Goal: Find specific page/section: Find specific page/section

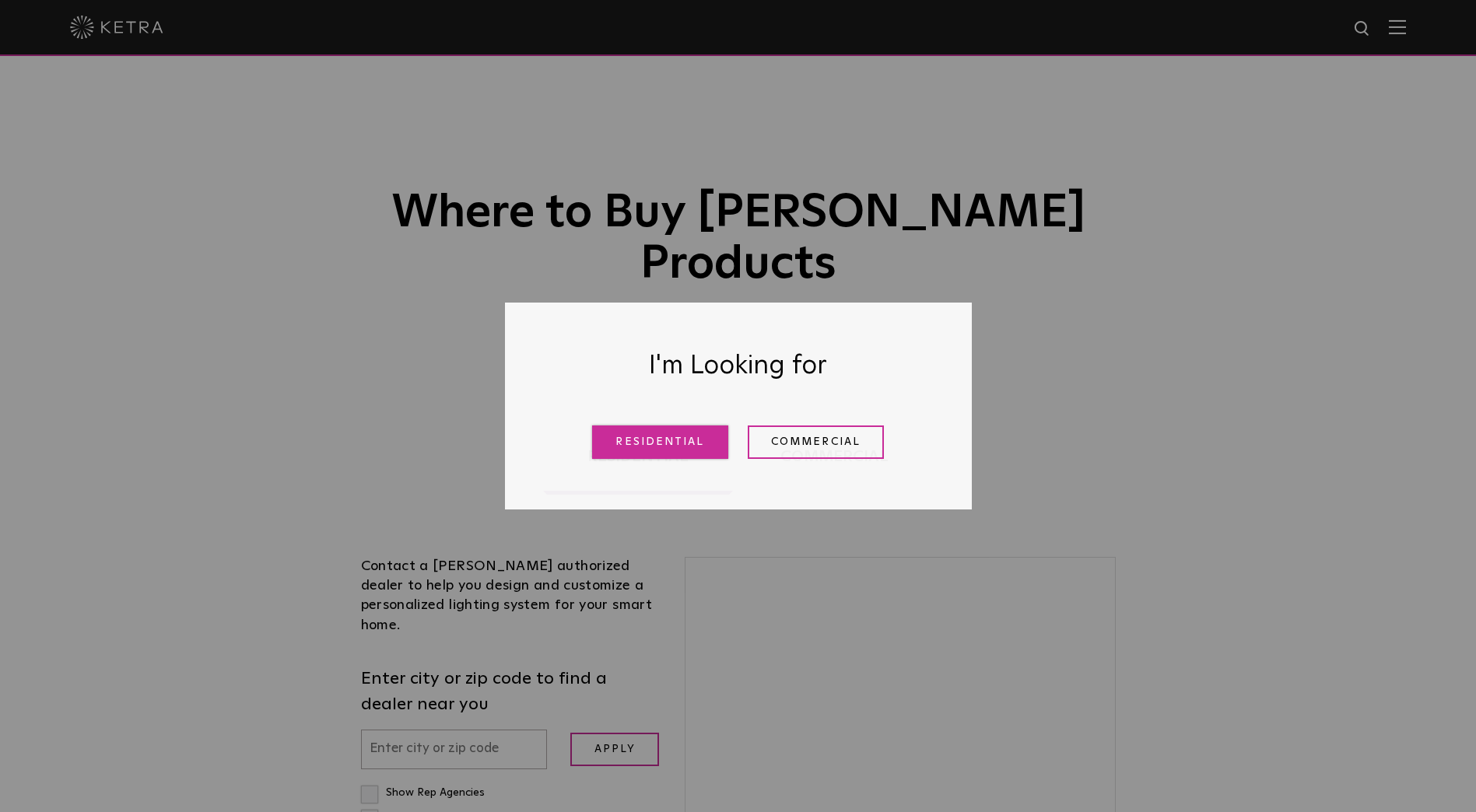
click at [673, 449] on link "Residential" at bounding box center [661, 442] width 136 height 34
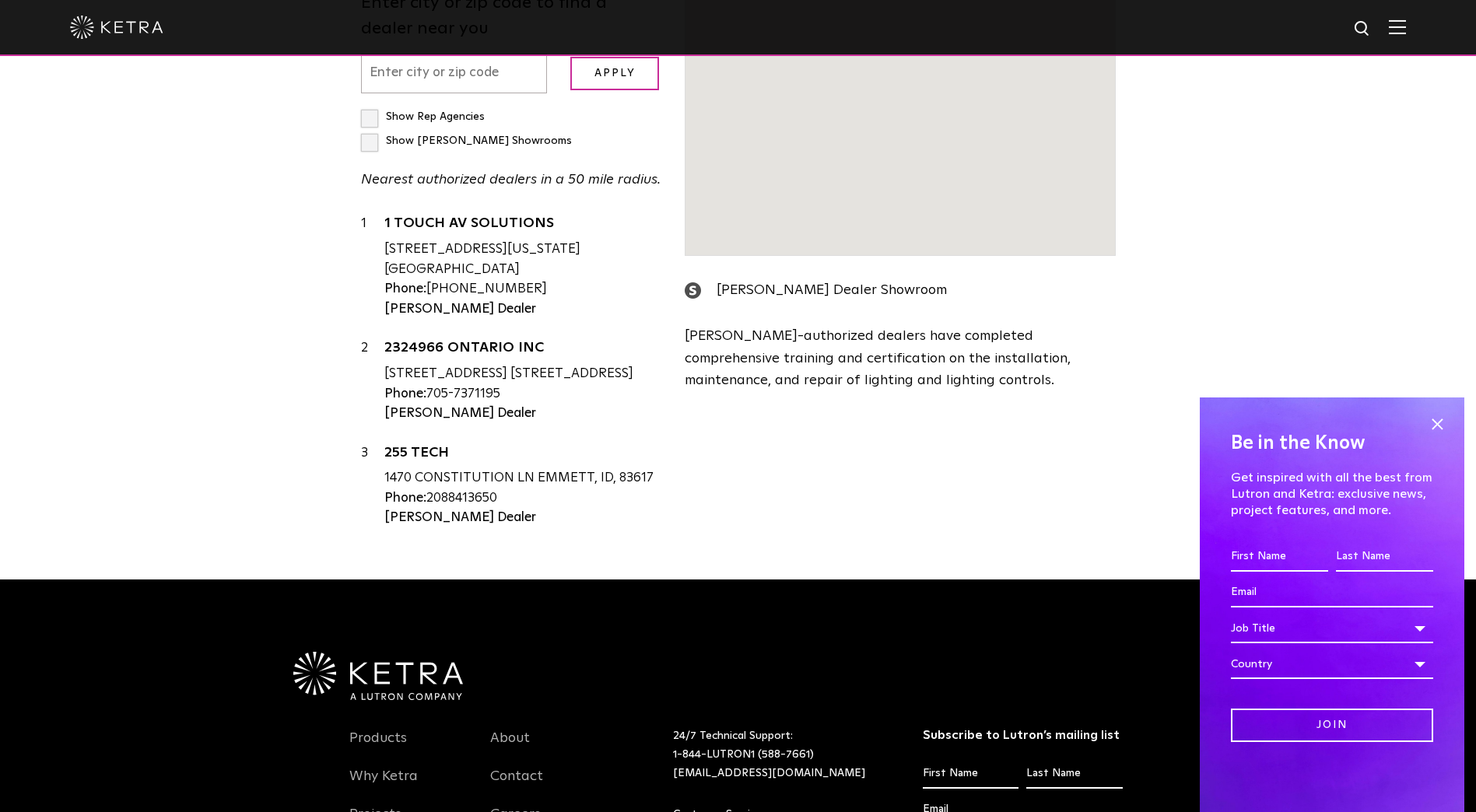
scroll to position [708, 0]
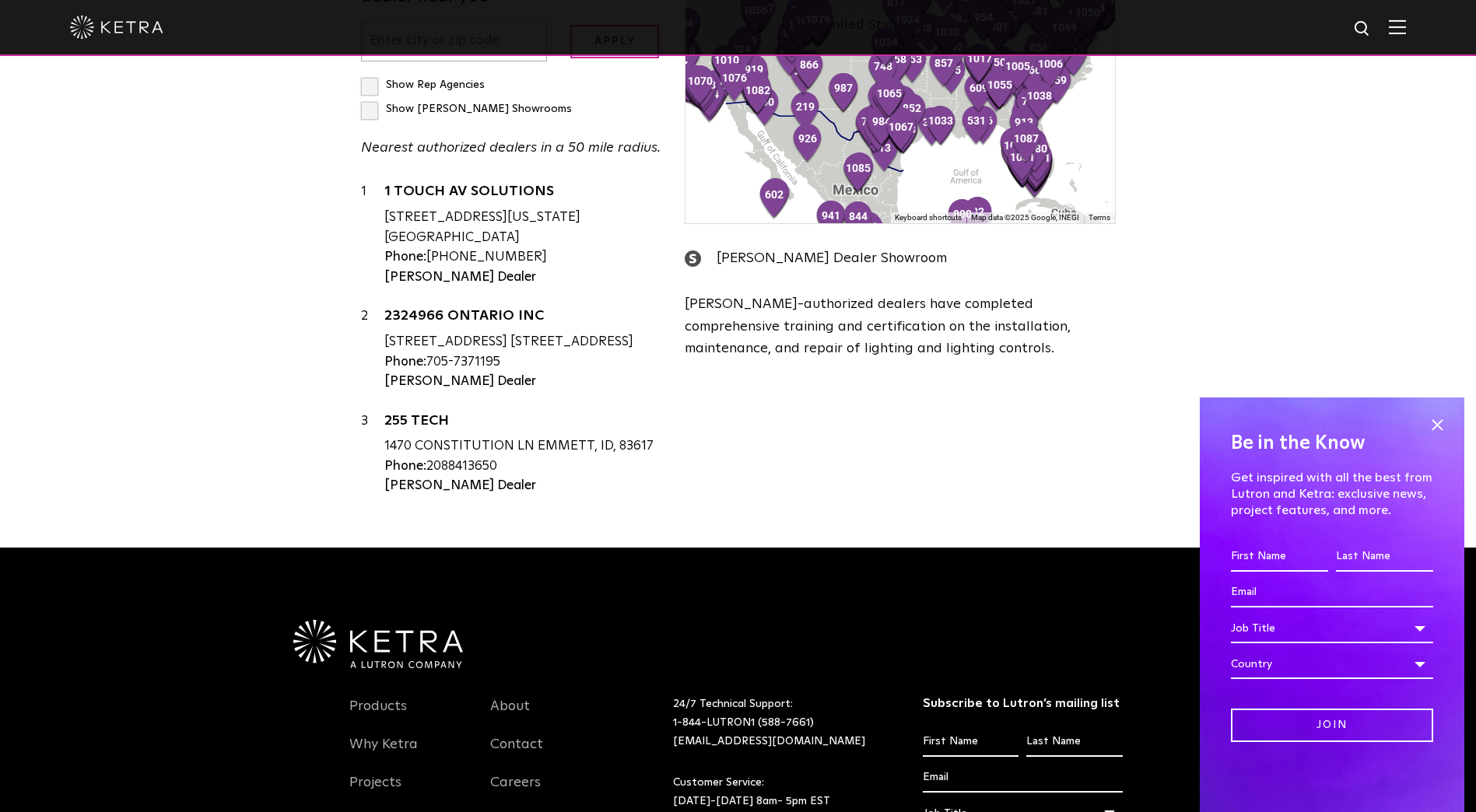
click at [479, 433] on div "Loading... Residential Commercial Contact a [PERSON_NAME] authorized dealer to …" at bounding box center [738, 115] width 1476 height 864
click at [464, 437] on div "Loading... Residential Commercial Contact a [PERSON_NAME] authorized dealer to …" at bounding box center [738, 115] width 1476 height 864
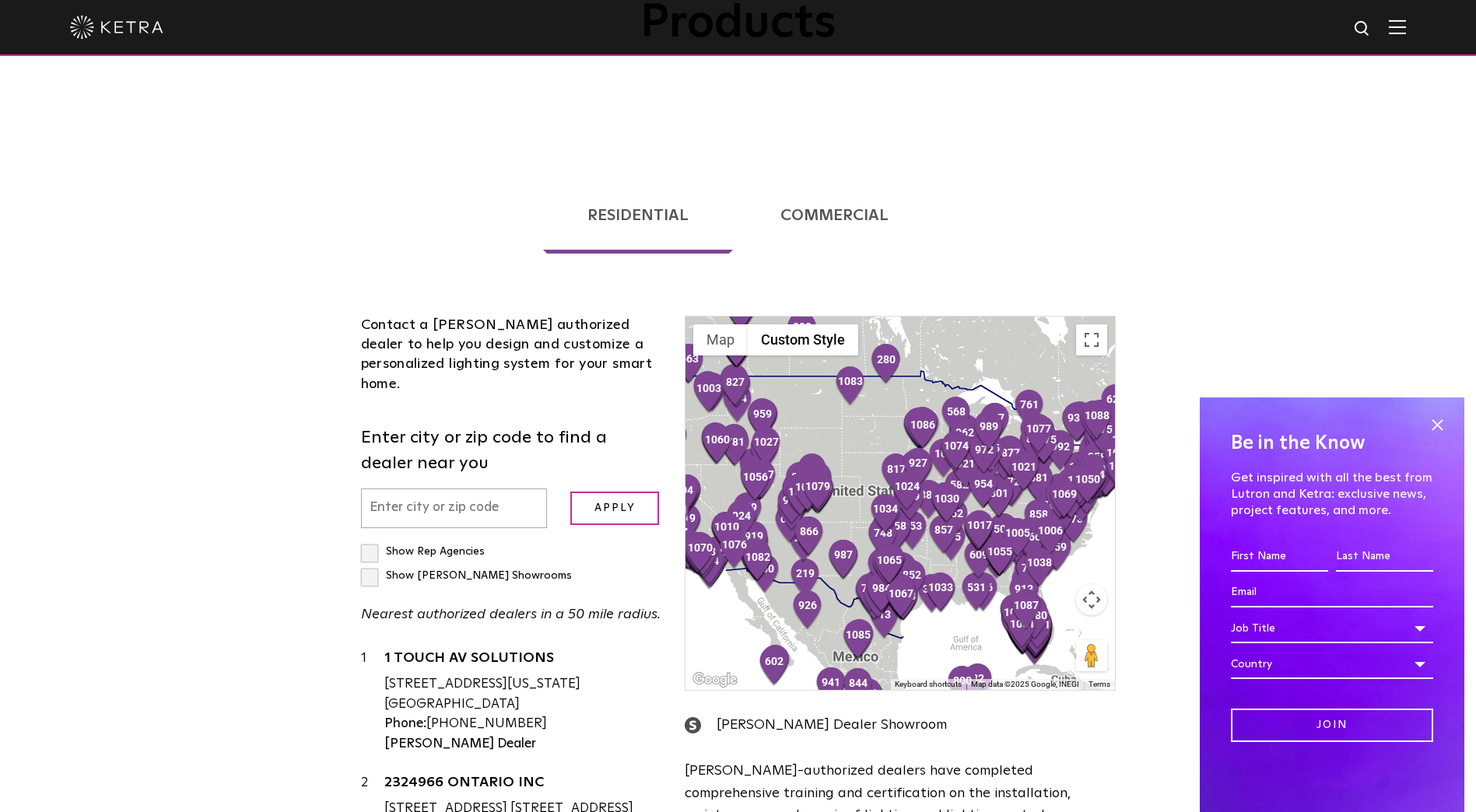
click at [458, 488] on input "text" at bounding box center [454, 508] width 187 height 40
type input "92663"
click at [510, 570] on label "Show [PERSON_NAME] Showrooms" at bounding box center [466, 576] width 211 height 11
click at [371, 540] on input "Show [PERSON_NAME] Showrooms" at bounding box center [365, 544] width 10 height 10
checkbox input "true"
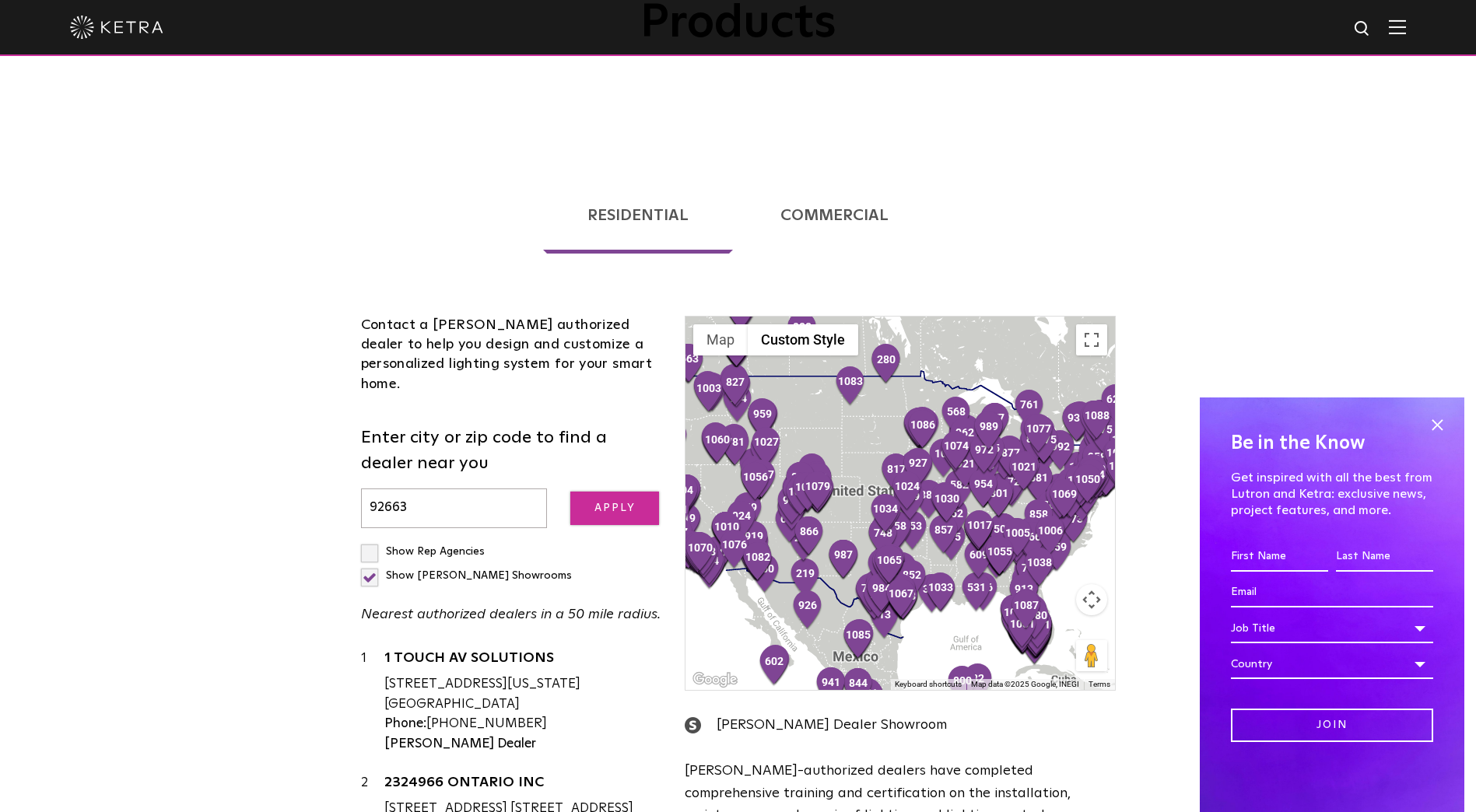
click at [605, 491] on input "Apply" at bounding box center [614, 508] width 88 height 34
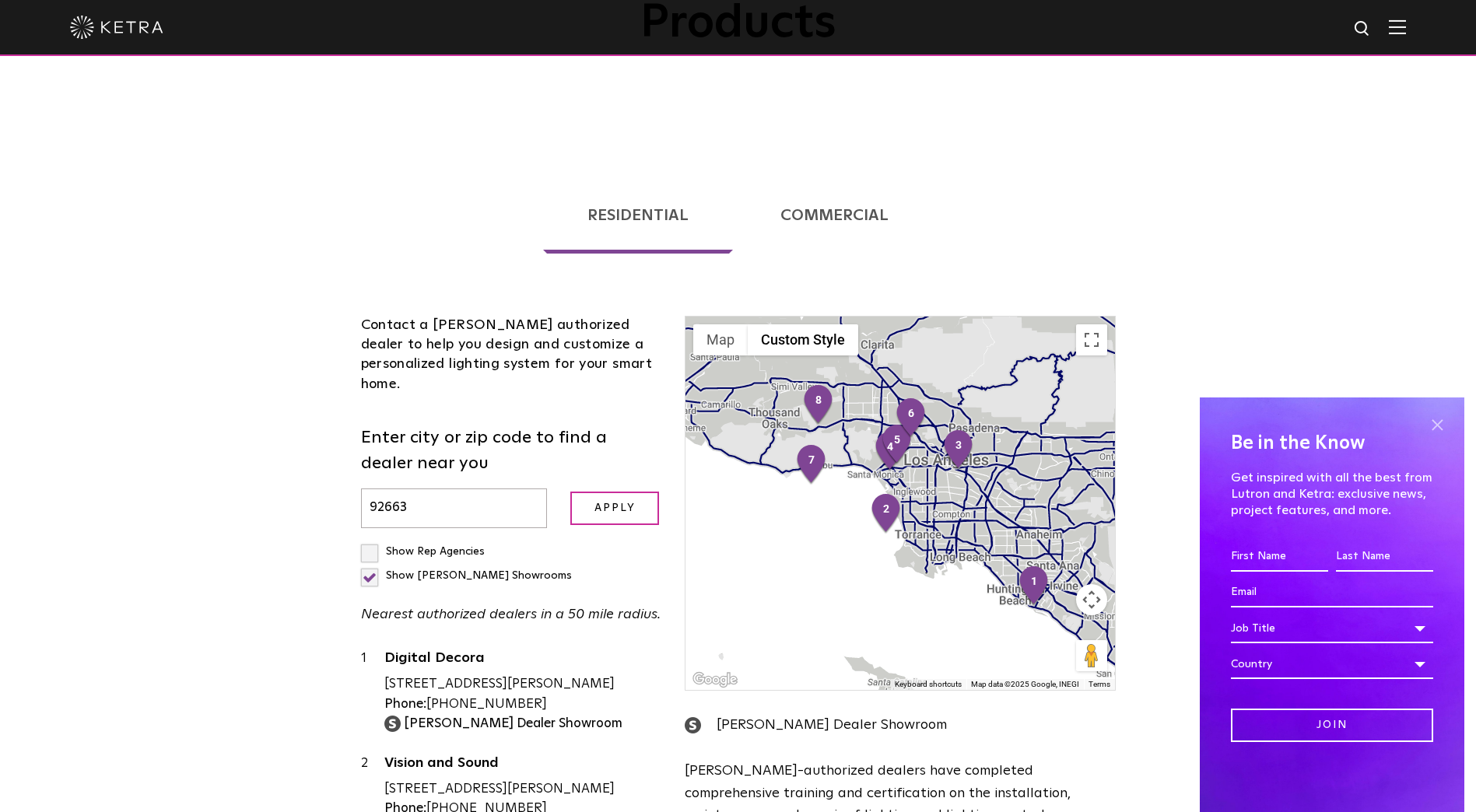
click at [1437, 426] on span at bounding box center [1437, 425] width 23 height 23
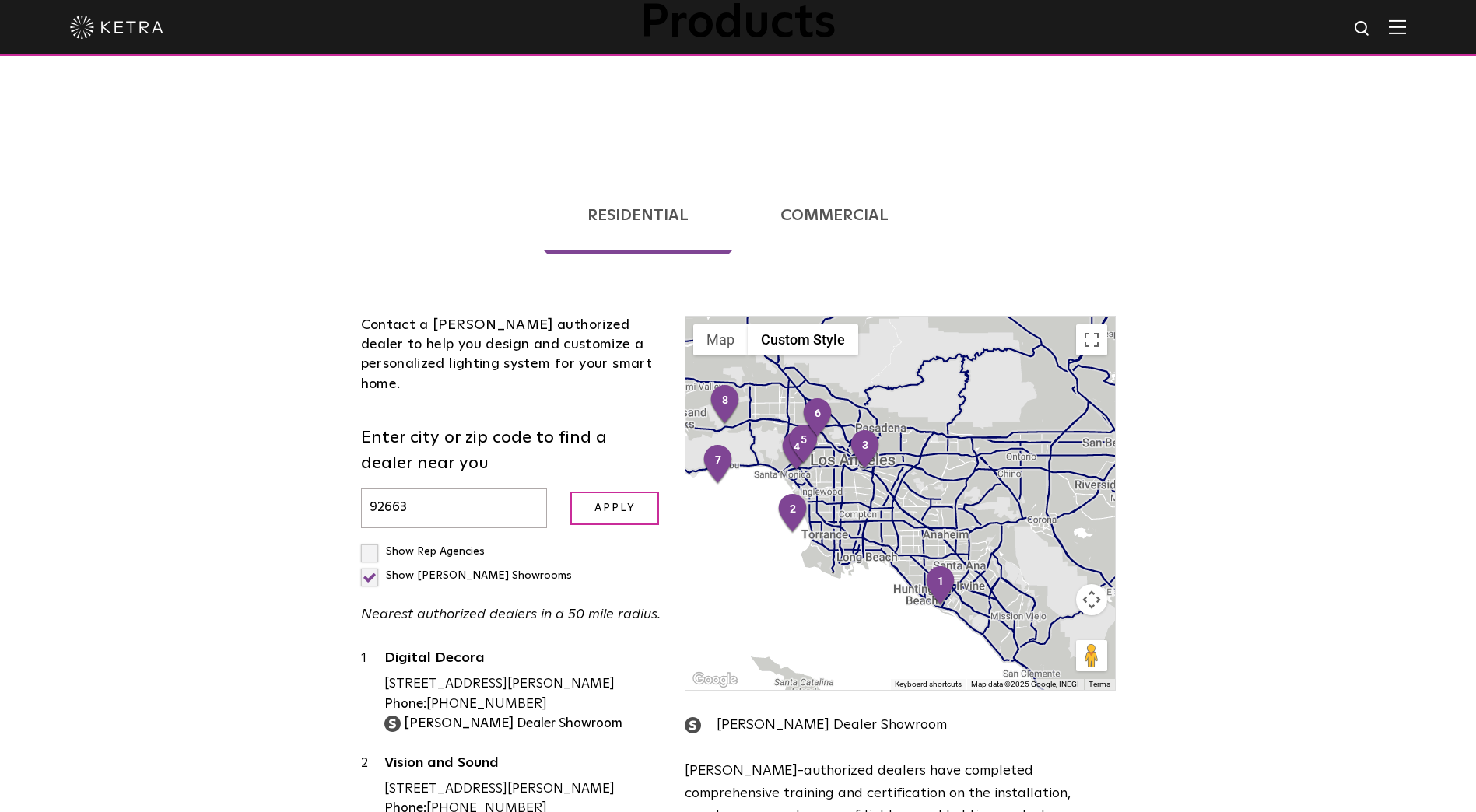
scroll to position [319, 0]
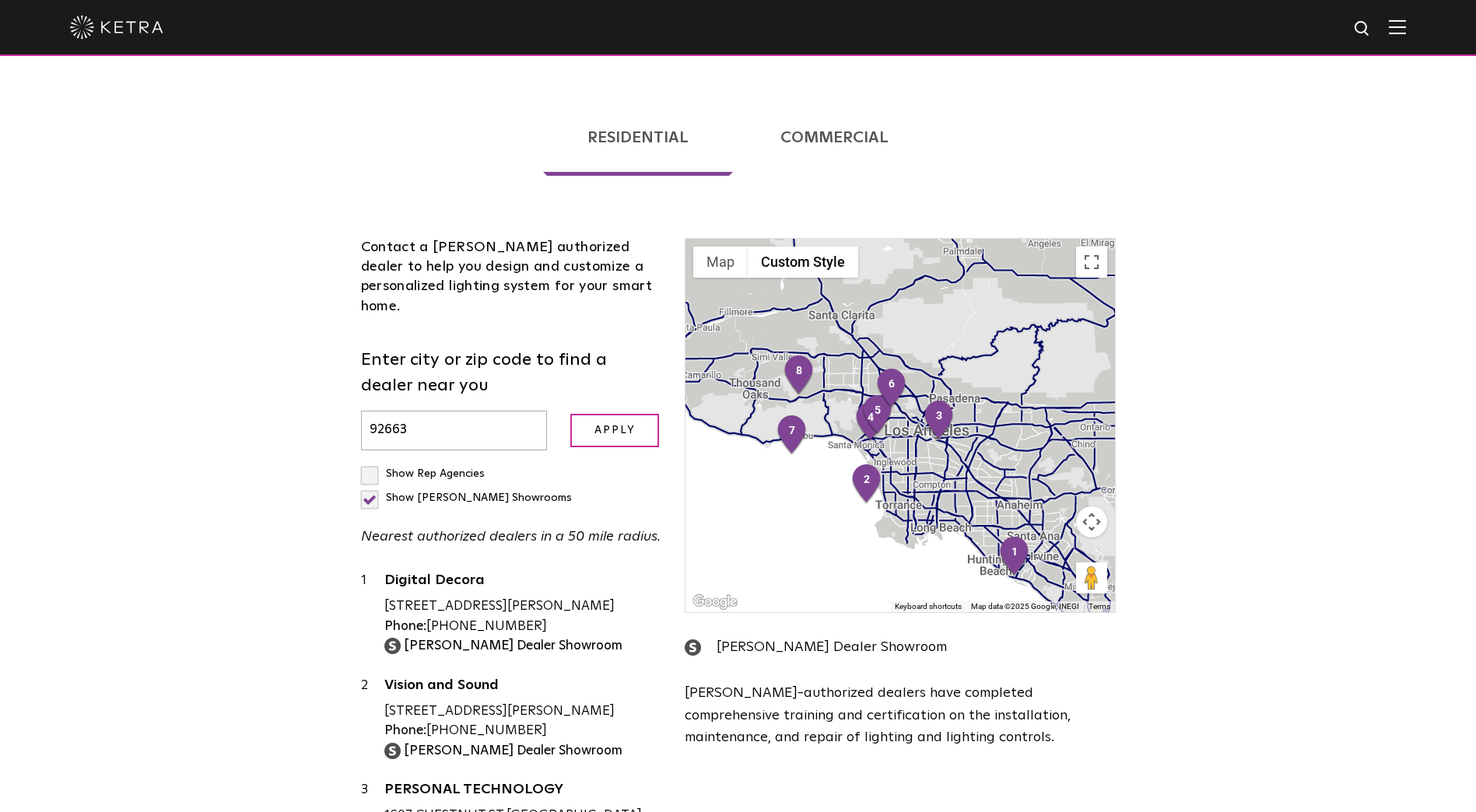
drag, startPoint x: 887, startPoint y: 404, endPoint x: 970, endPoint y: 455, distance: 97.4
click at [970, 455] on div at bounding box center [900, 425] width 429 height 373
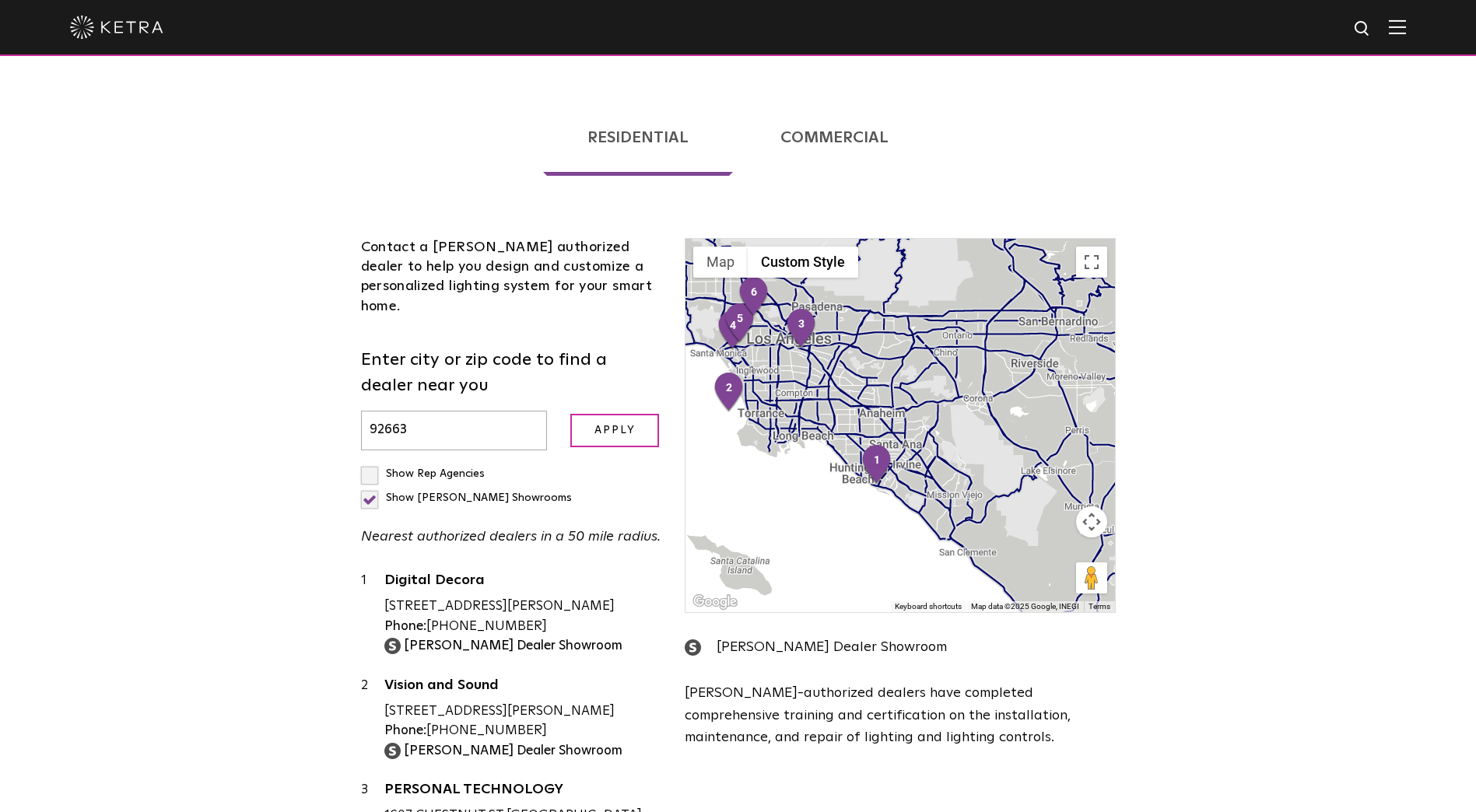
drag, startPoint x: 968, startPoint y: 469, endPoint x: 829, endPoint y: 375, distance: 167.8
click at [829, 375] on div at bounding box center [900, 425] width 429 height 373
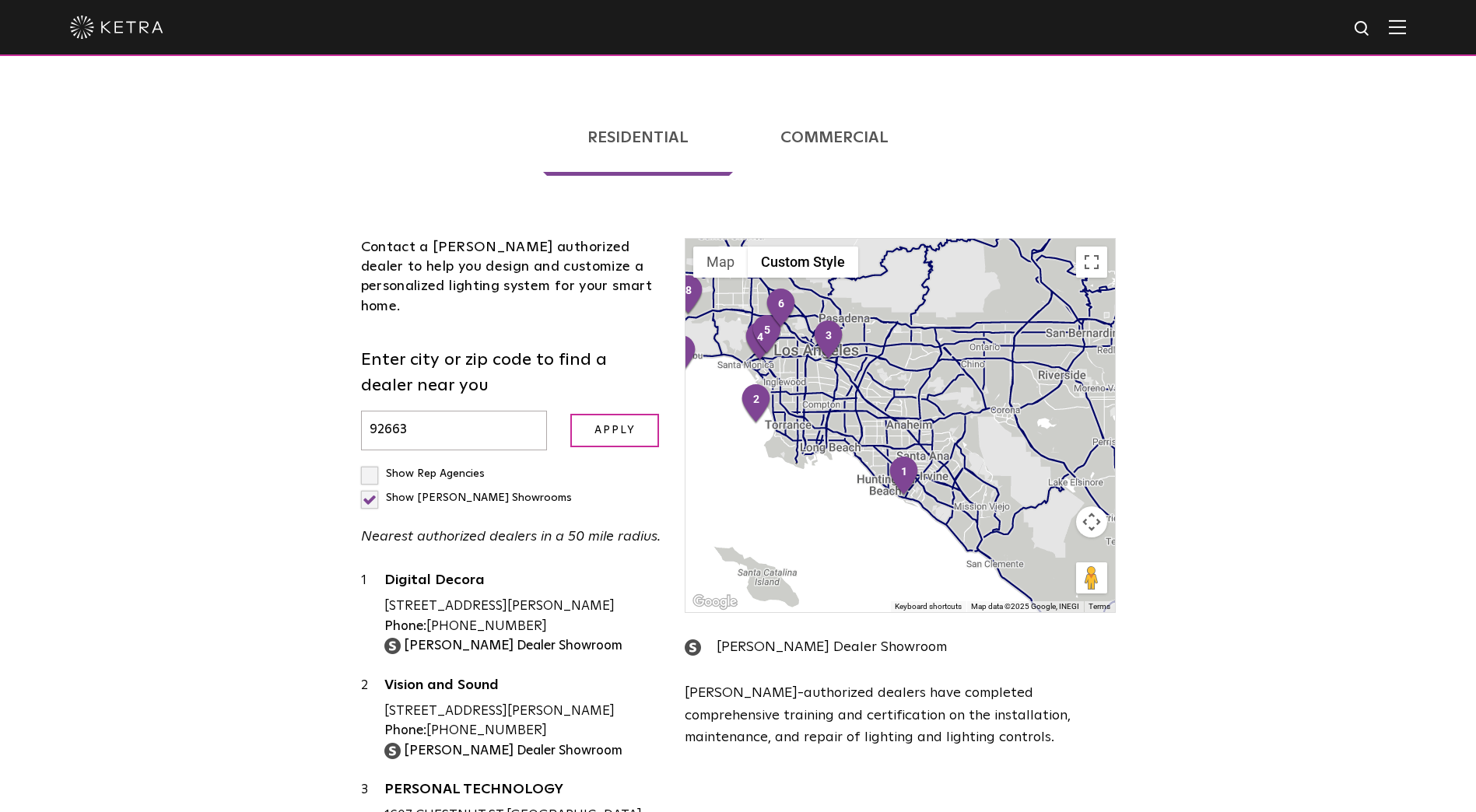
drag, startPoint x: 848, startPoint y: 447, endPoint x: 877, endPoint y: 461, distance: 32.2
click at [877, 461] on div at bounding box center [900, 425] width 429 height 373
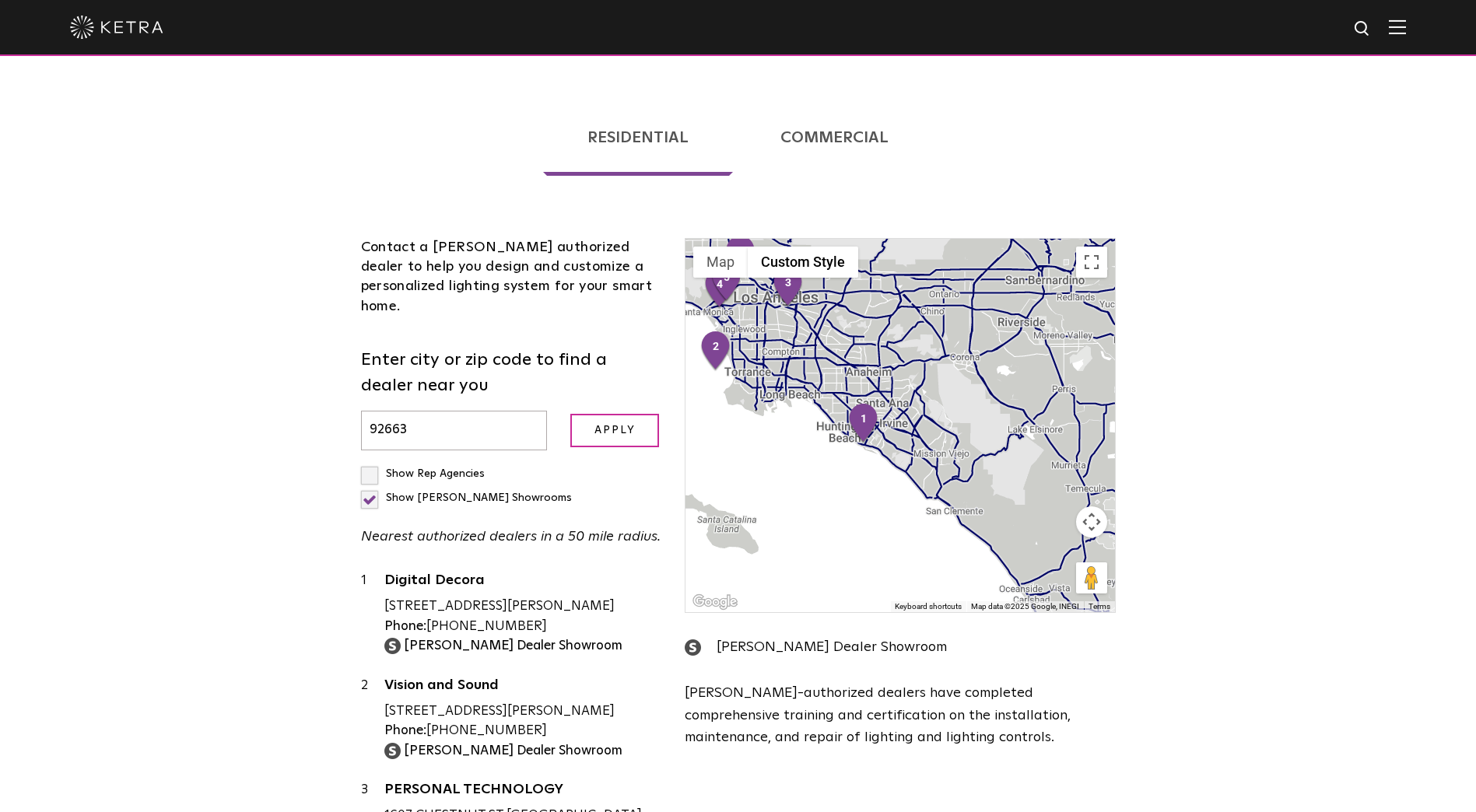
drag, startPoint x: 875, startPoint y: 429, endPoint x: 835, endPoint y: 379, distance: 64.0
click at [835, 379] on div at bounding box center [900, 425] width 429 height 373
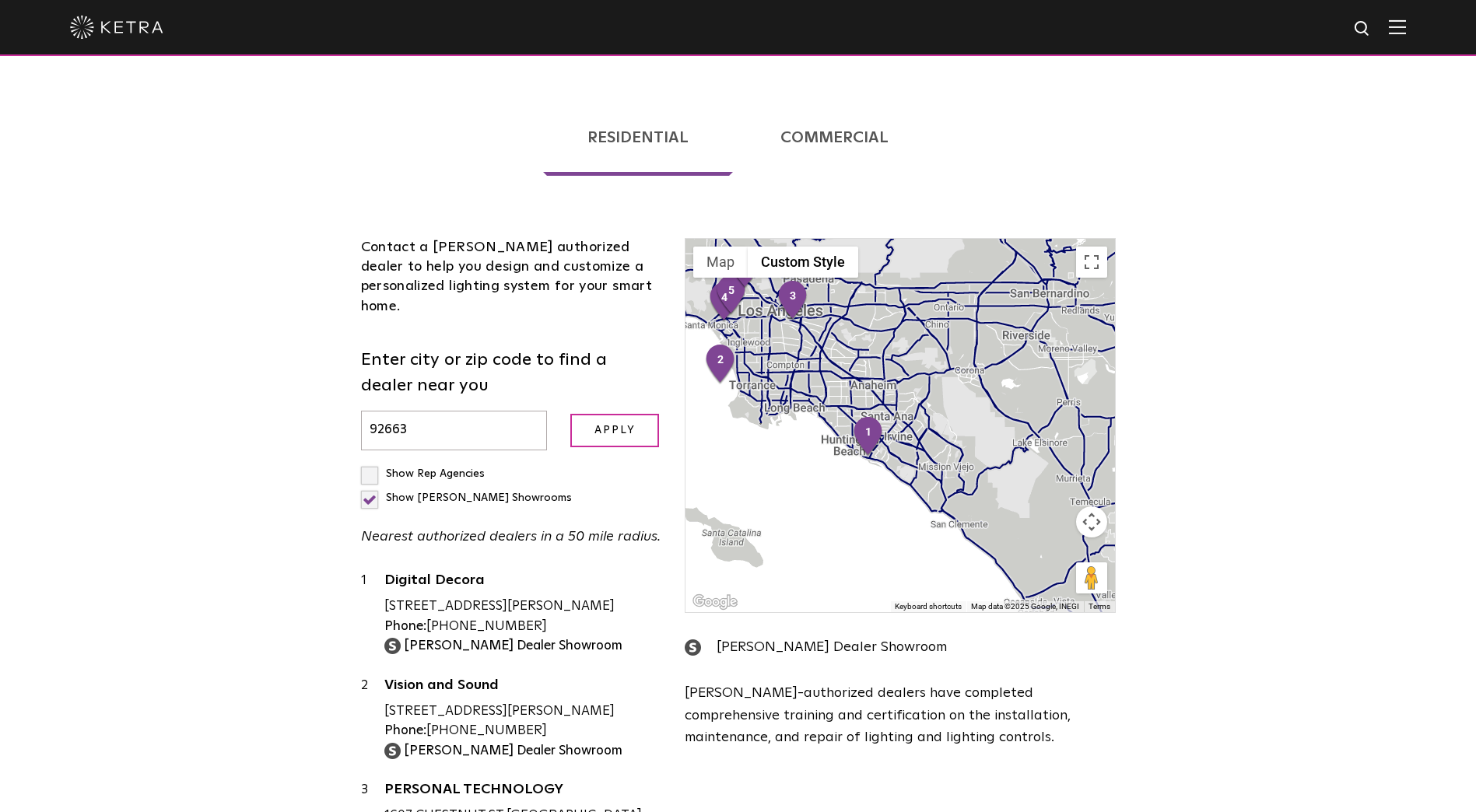
drag, startPoint x: 957, startPoint y: 383, endPoint x: 969, endPoint y: 403, distance: 23.3
click at [969, 403] on div at bounding box center [900, 425] width 429 height 373
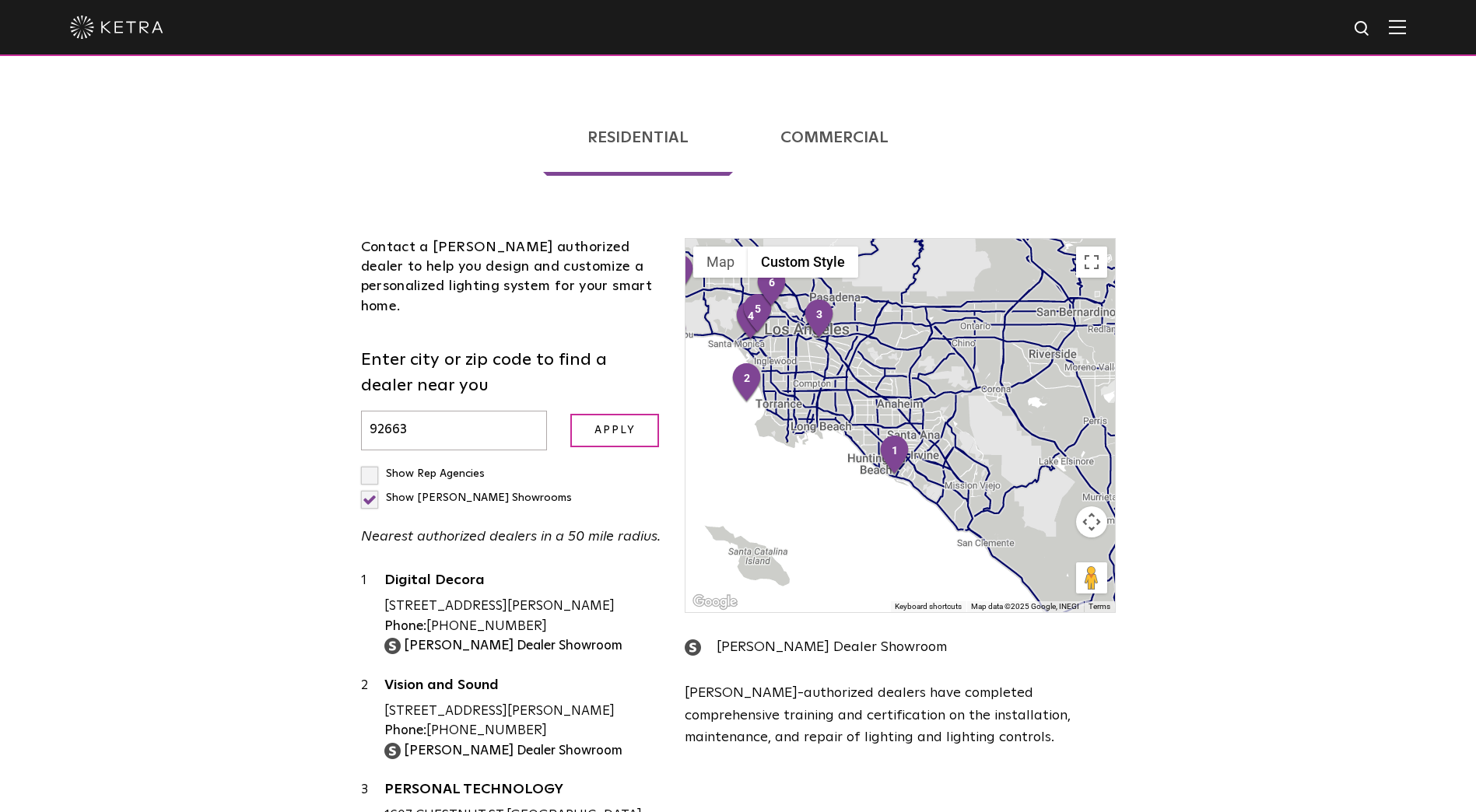
drag, startPoint x: 897, startPoint y: 339, endPoint x: 921, endPoint y: 354, distance: 28.3
click at [921, 354] on div at bounding box center [900, 425] width 429 height 373
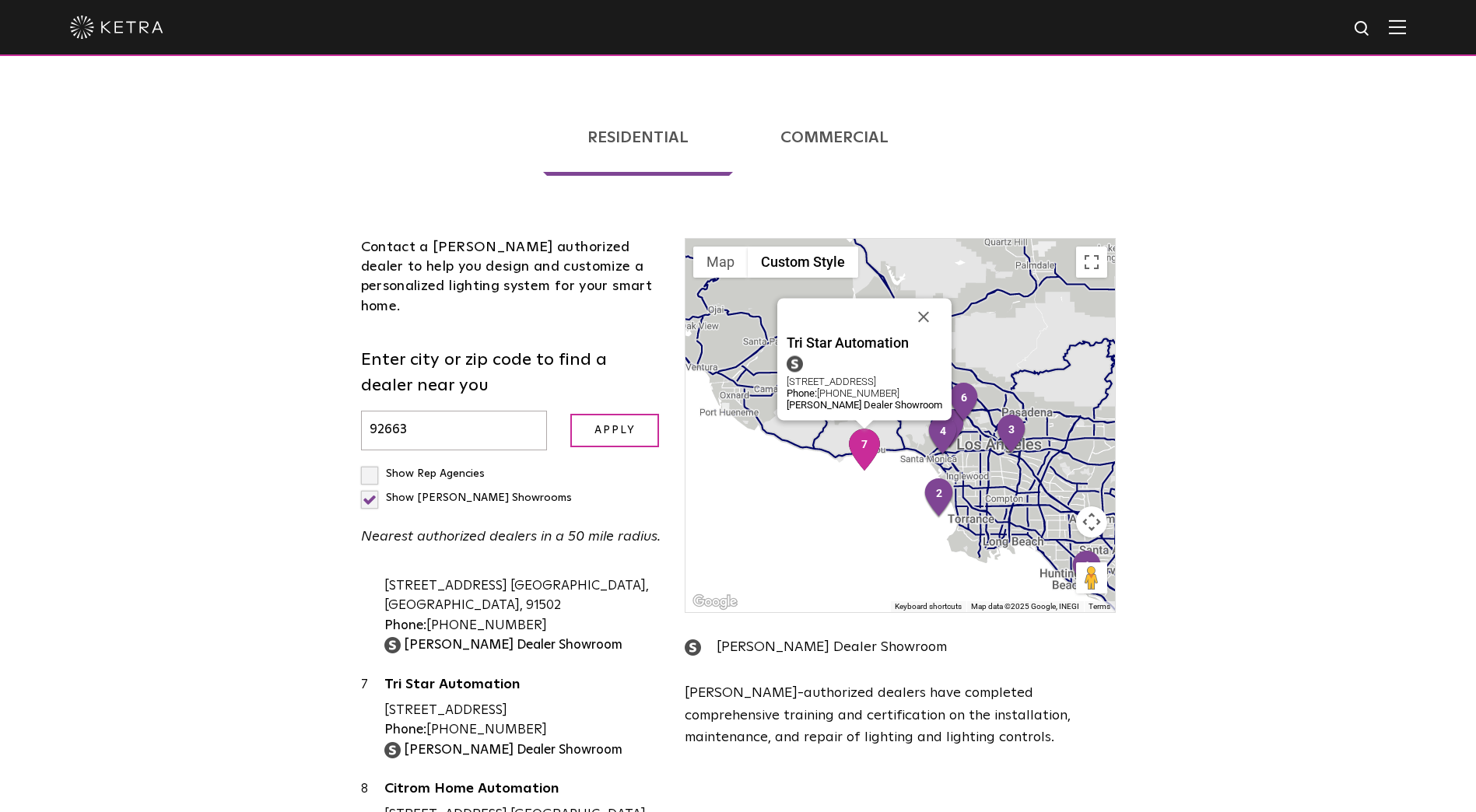
scroll to position [778, 0]
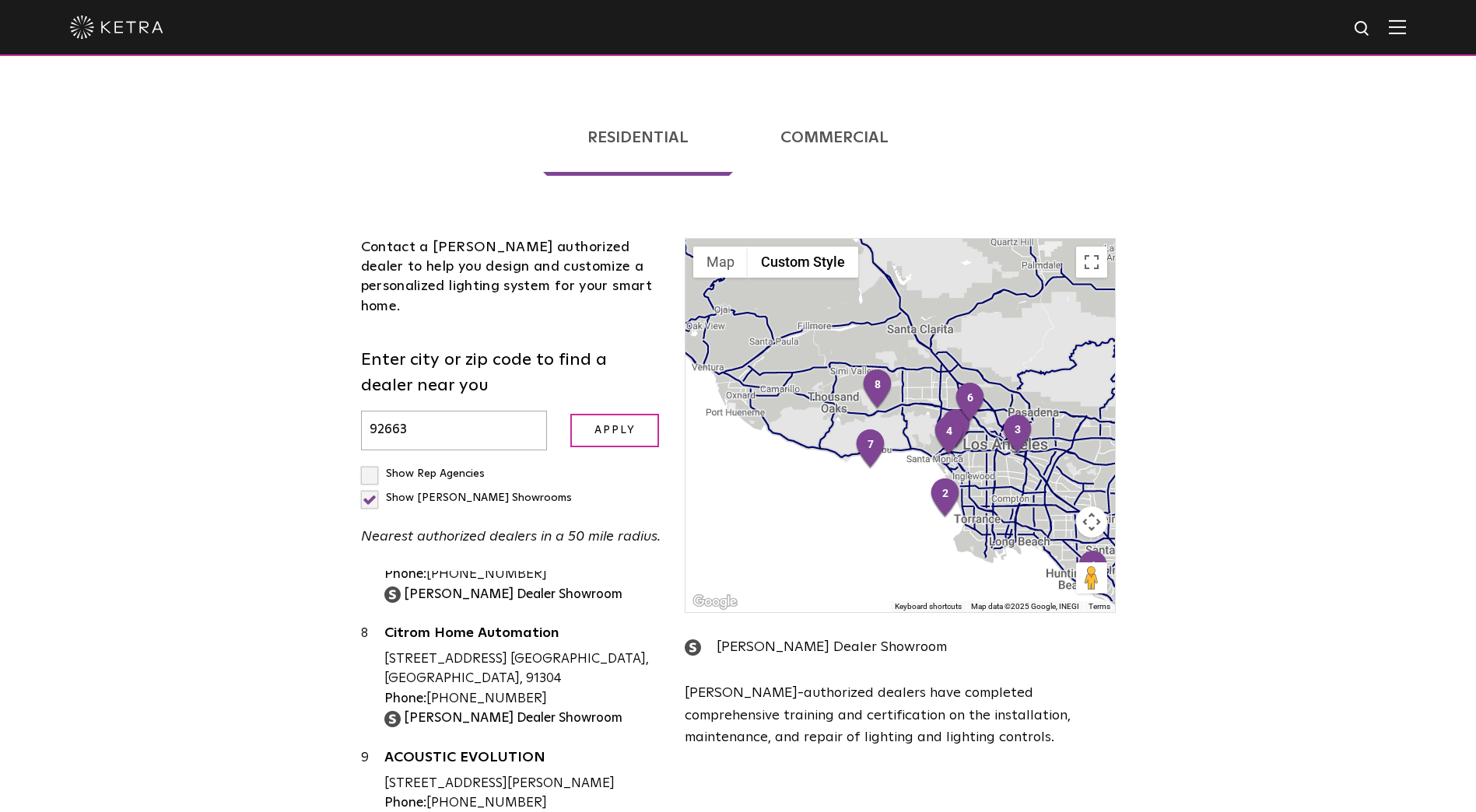
click at [438, 411] on input "92663" at bounding box center [454, 430] width 187 height 40
click at [425, 411] on input "92663" at bounding box center [454, 430] width 187 height 40
type input "92677"
click at [625, 414] on input "Apply" at bounding box center [614, 430] width 88 height 34
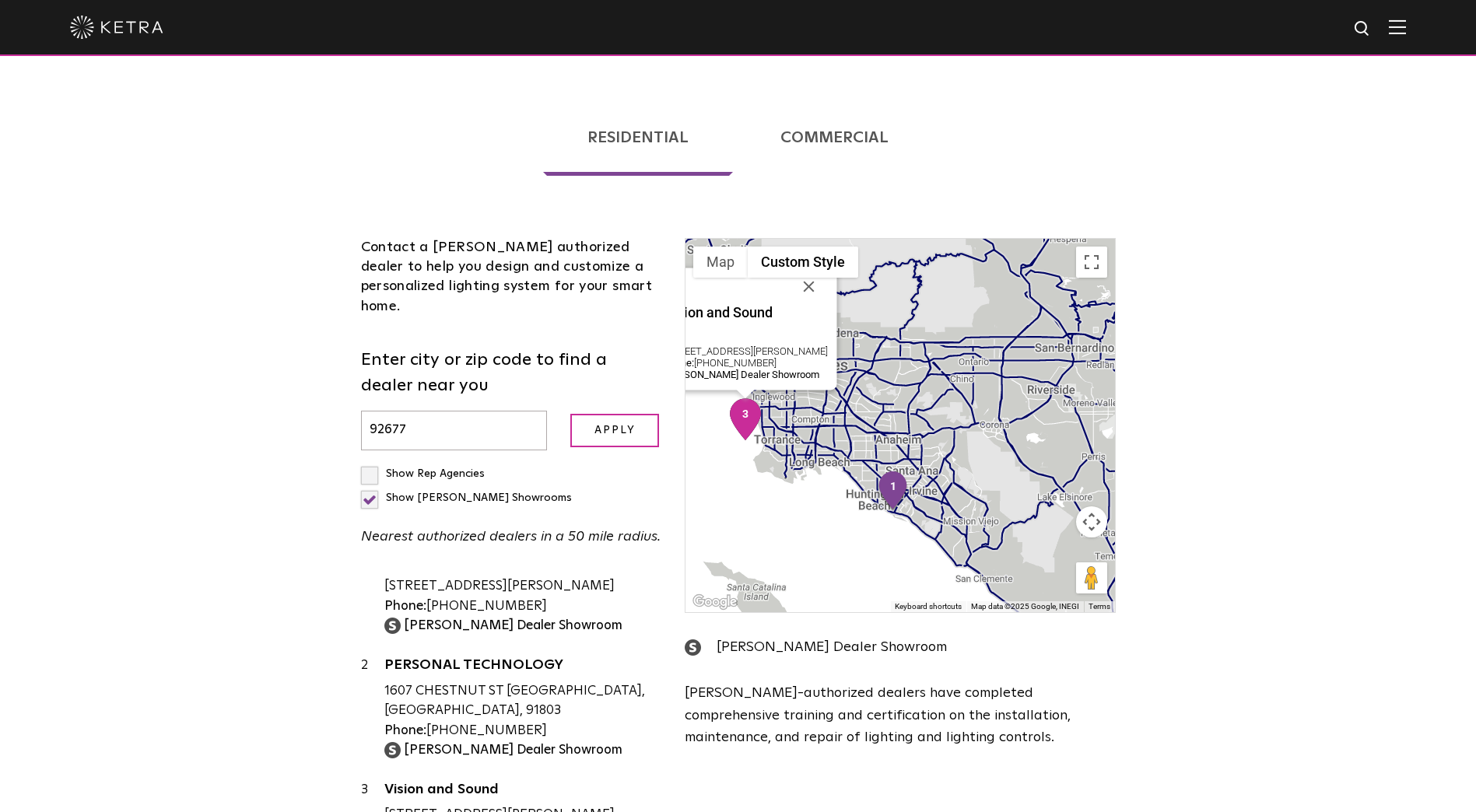
scroll to position [0, 0]
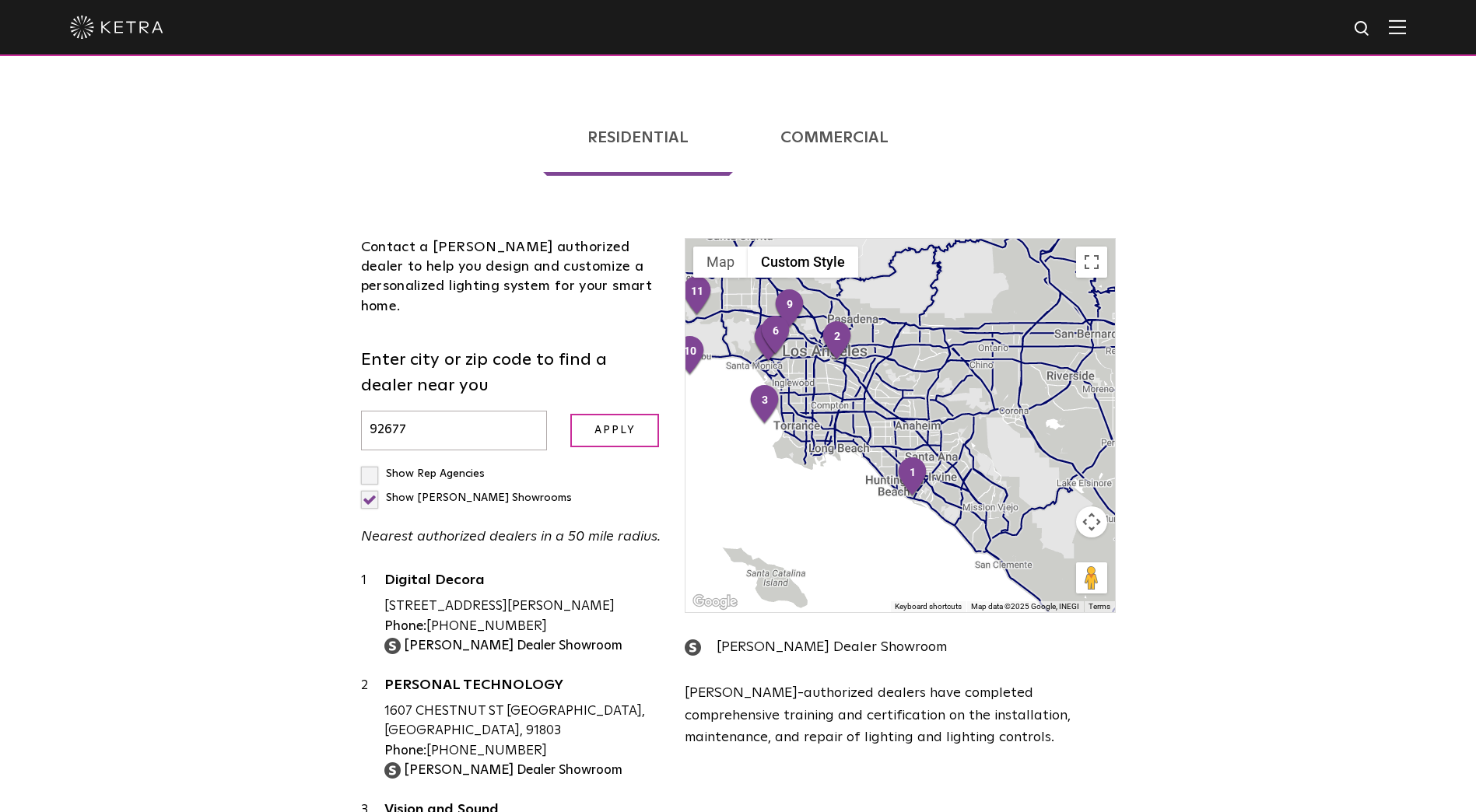
drag, startPoint x: 905, startPoint y: 450, endPoint x: 813, endPoint y: 381, distance: 115.0
click at [815, 383] on div at bounding box center [900, 425] width 429 height 373
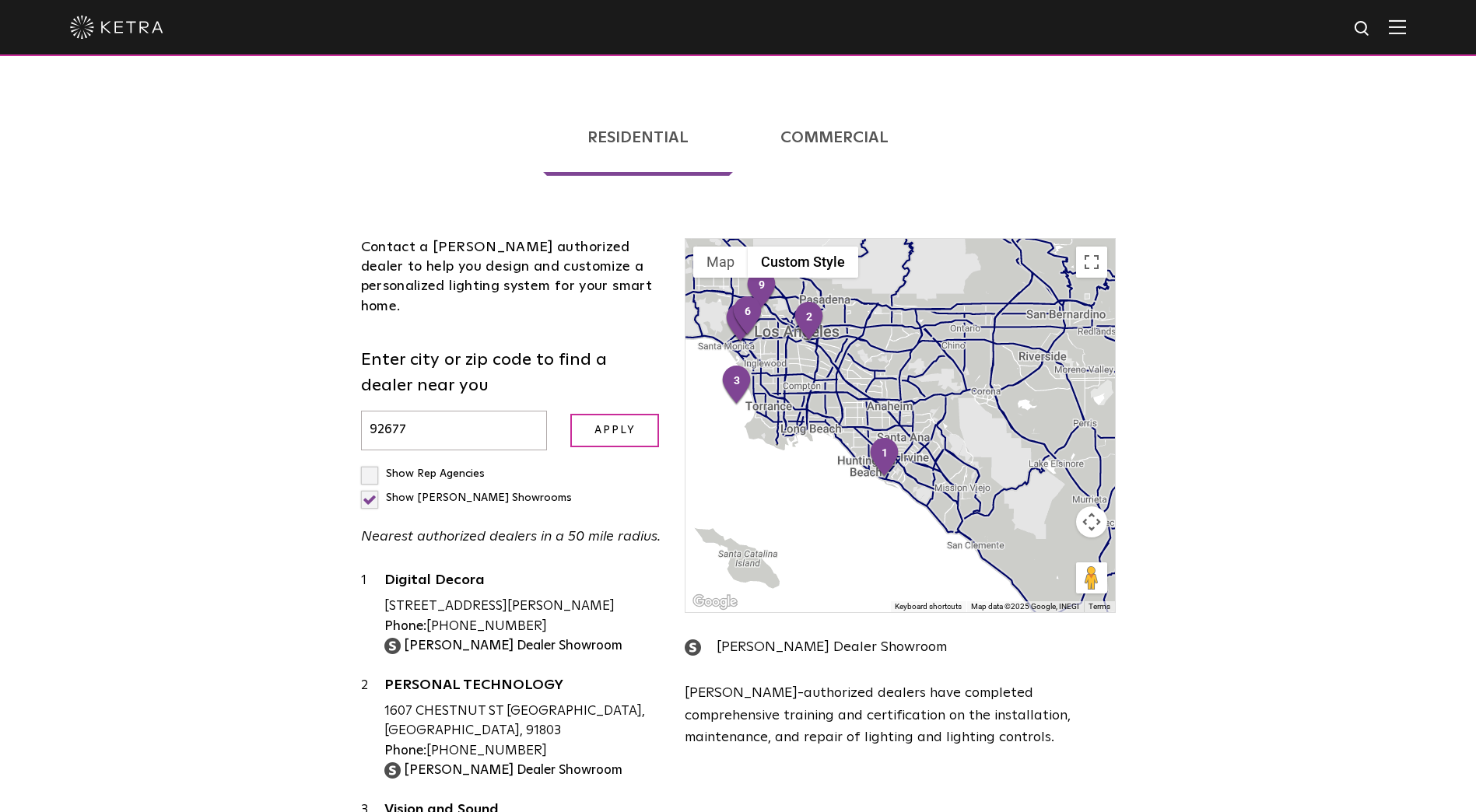
drag, startPoint x: 945, startPoint y: 429, endPoint x: 916, endPoint y: 412, distance: 33.6
click at [916, 412] on div at bounding box center [900, 425] width 429 height 373
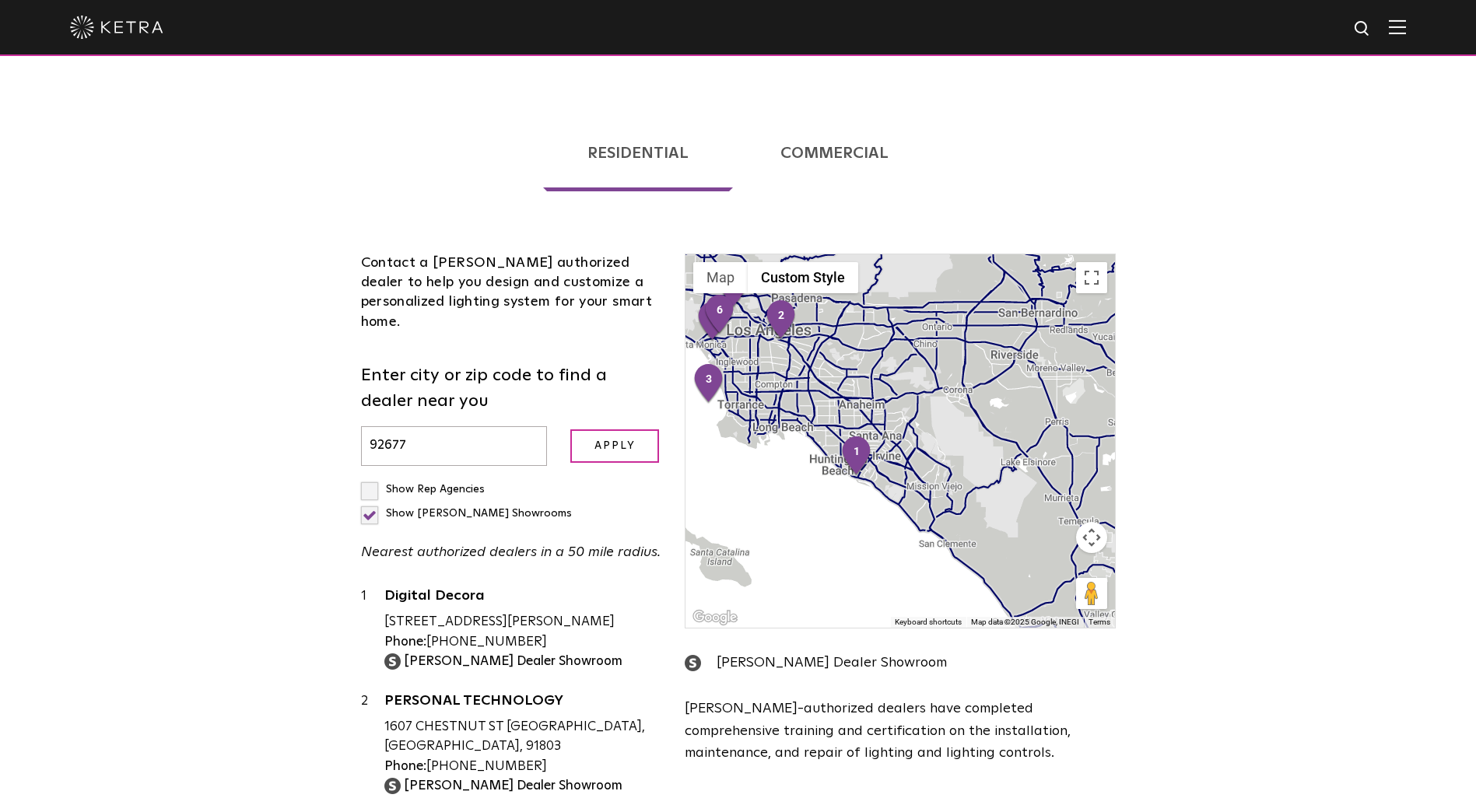
scroll to position [466, 0]
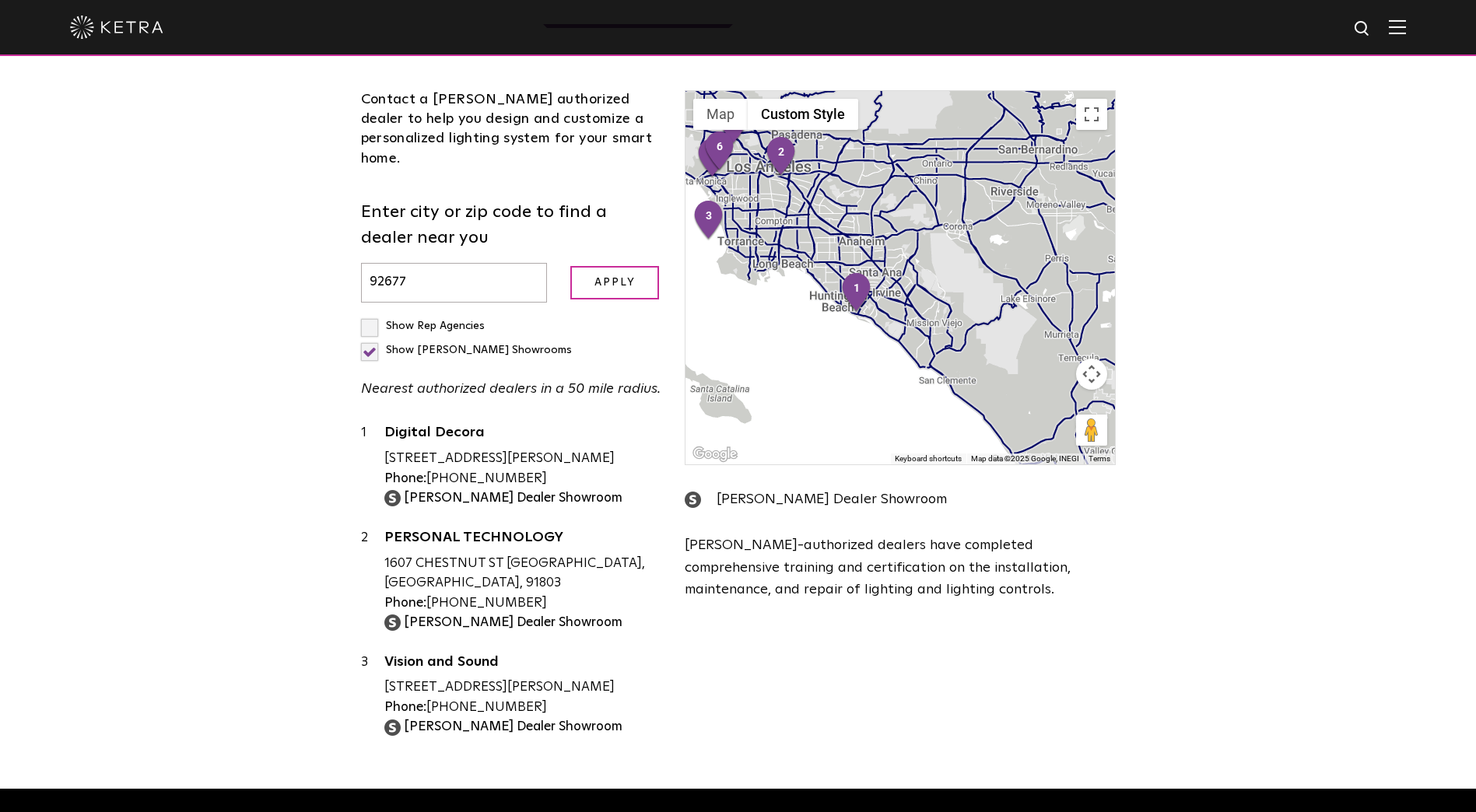
click at [508, 344] on label "Show [PERSON_NAME] Showrooms" at bounding box center [466, 350] width 211 height 11
click at [371, 314] on input "Show [PERSON_NAME] Showrooms" at bounding box center [365, 319] width 10 height 10
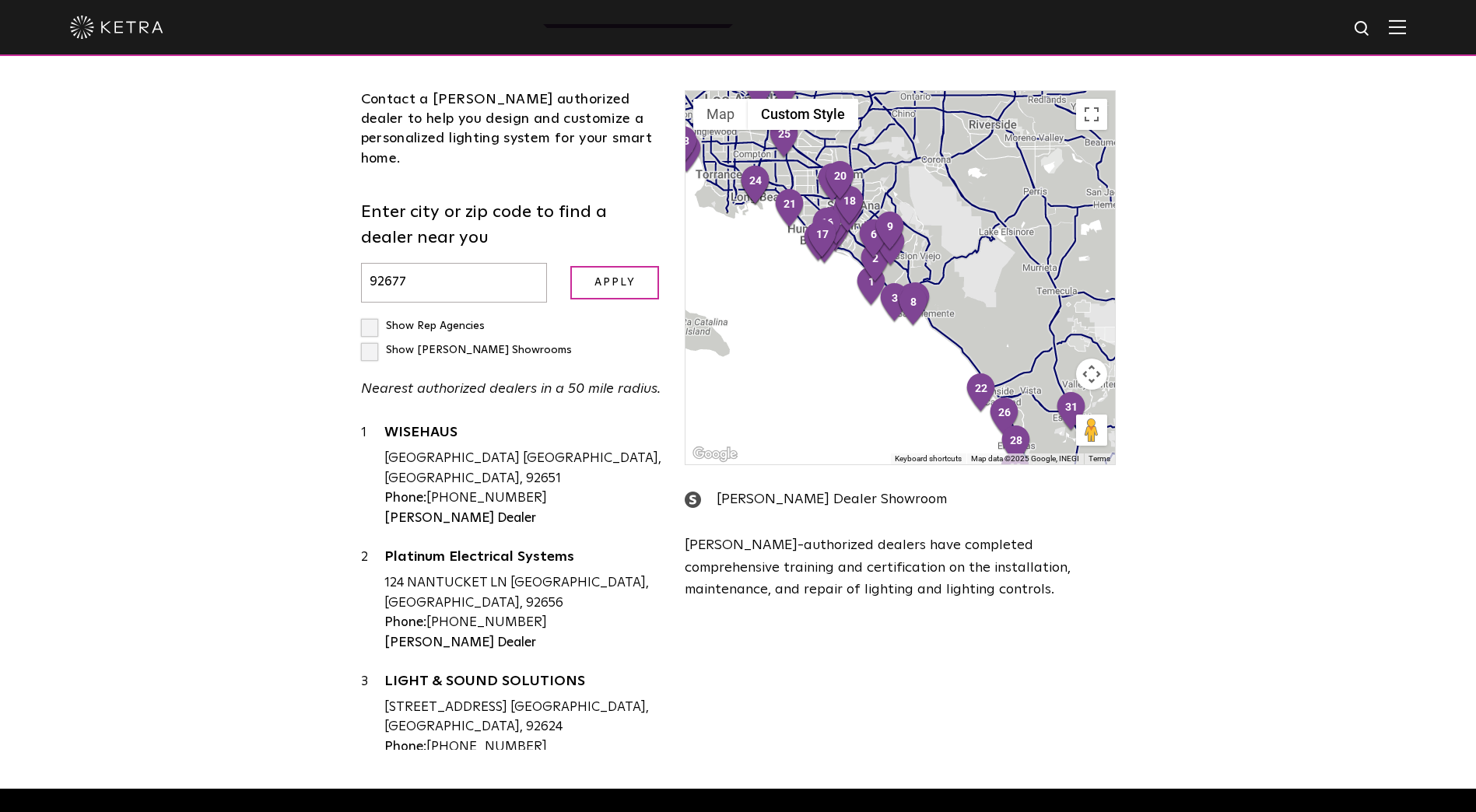
click at [502, 344] on label "Show [PERSON_NAME] Showrooms" at bounding box center [466, 350] width 211 height 11
click at [371, 314] on input "Show [PERSON_NAME] Showrooms" at bounding box center [365, 319] width 10 height 10
checkbox input "true"
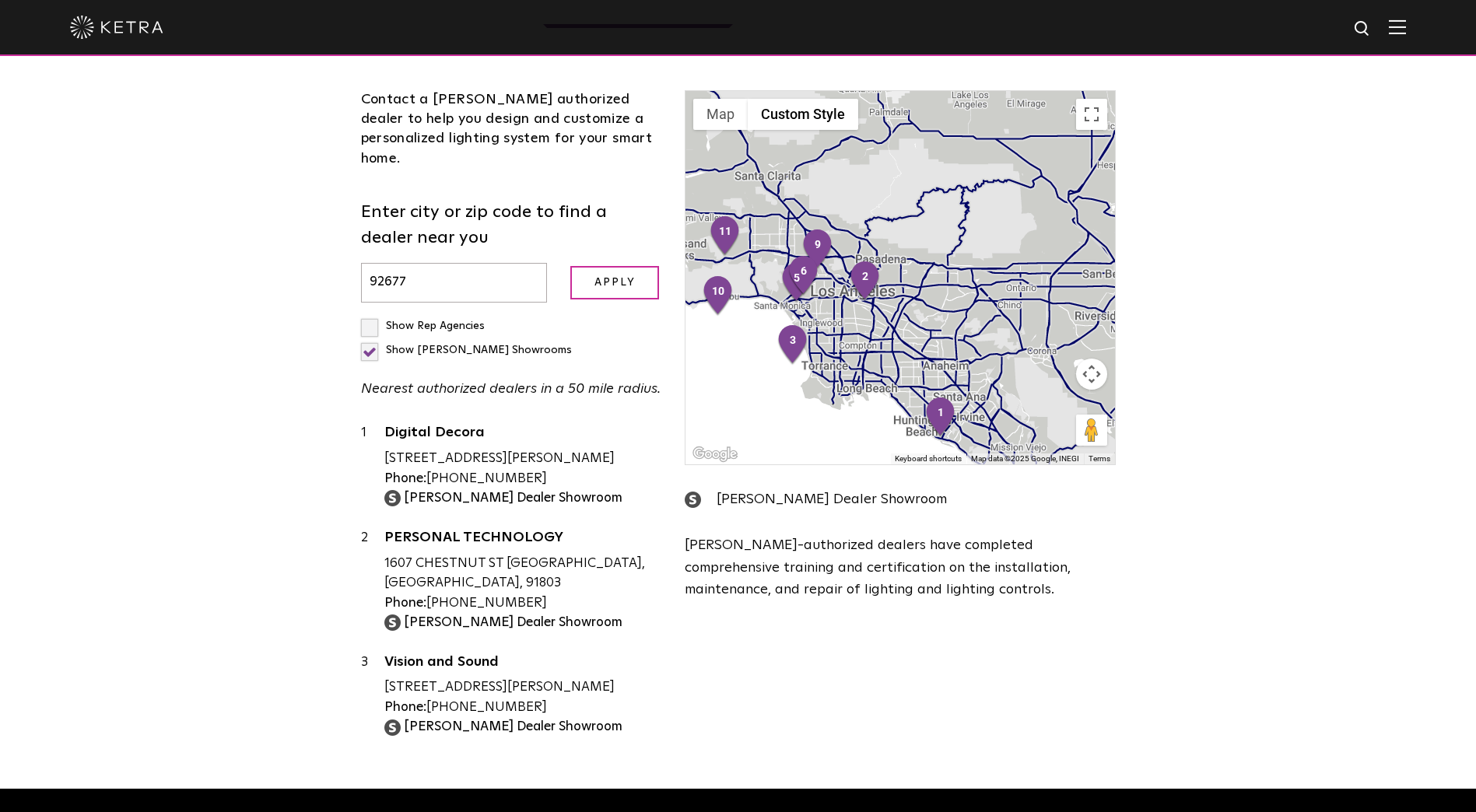
scroll to position [389, 0]
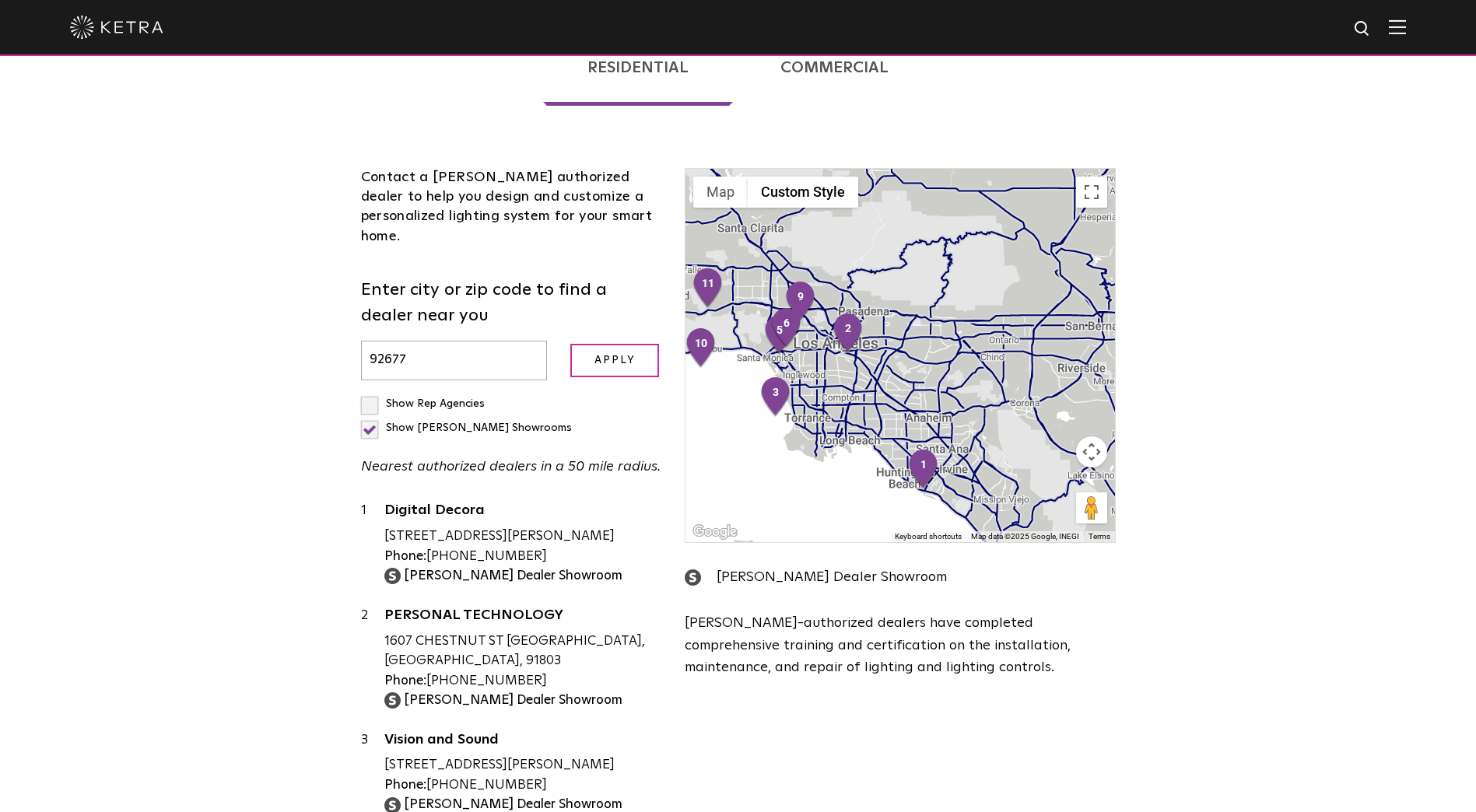
drag, startPoint x: 880, startPoint y: 385, endPoint x: 859, endPoint y: 354, distance: 37.4
click at [859, 354] on div at bounding box center [900, 355] width 429 height 373
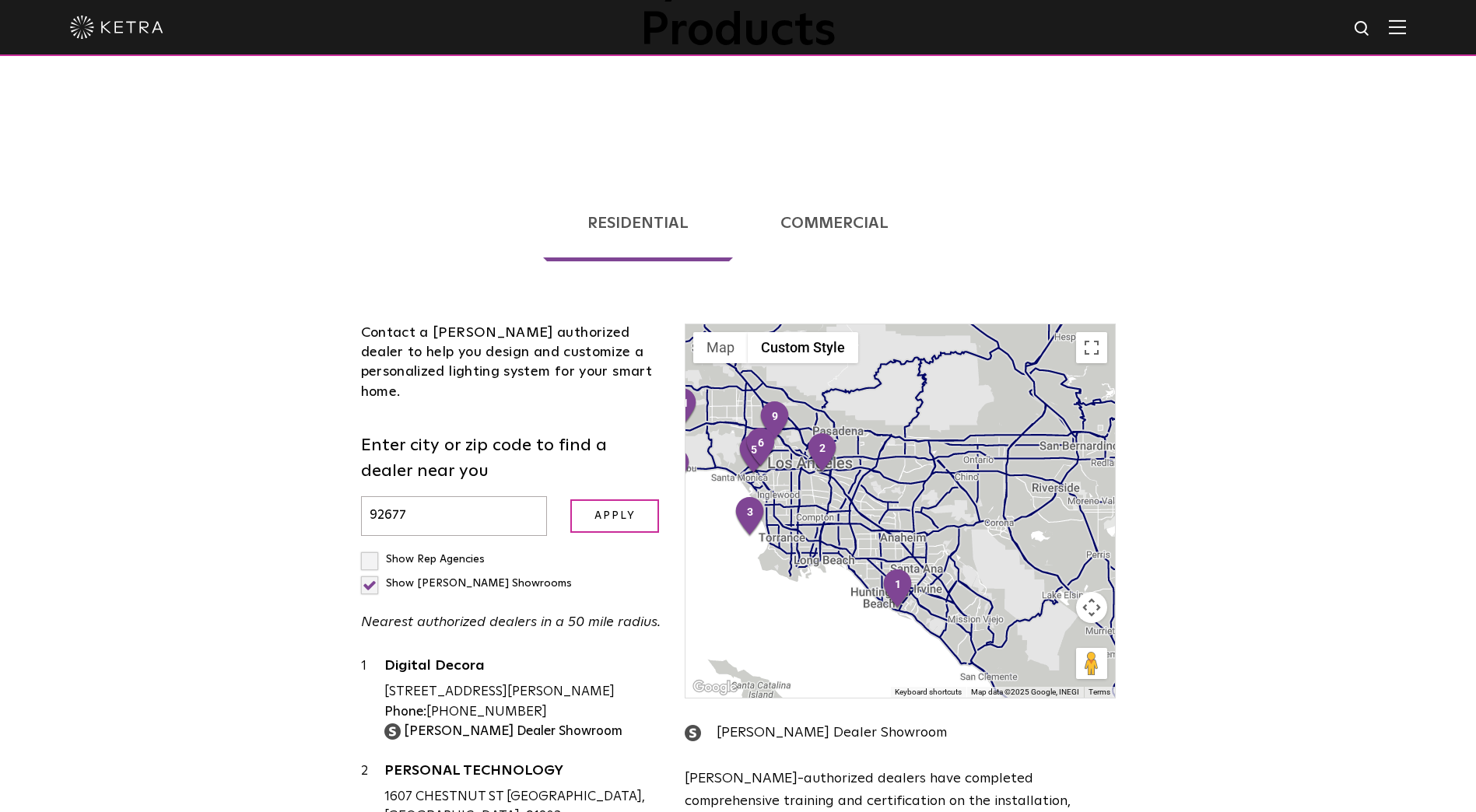
scroll to position [311, 0]
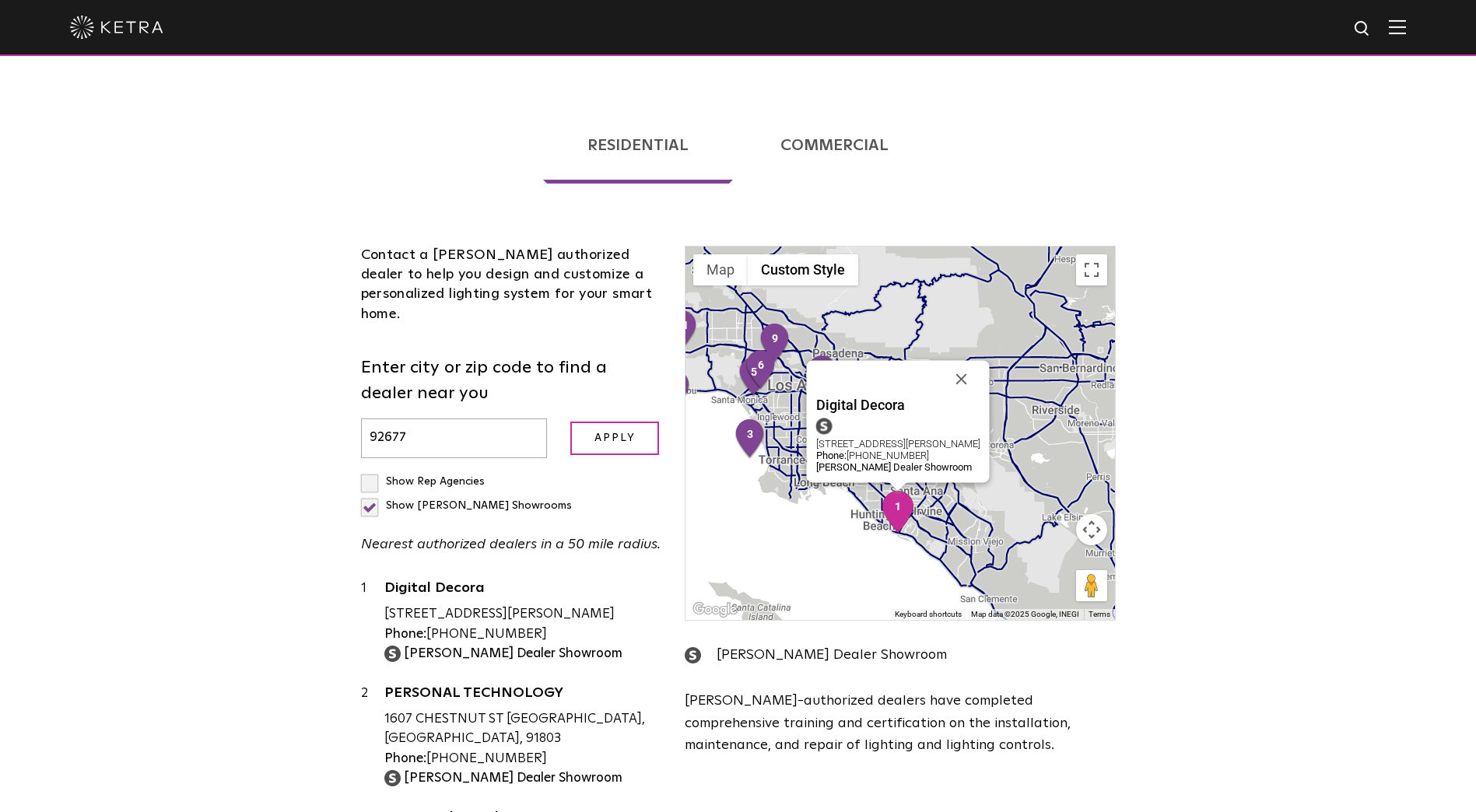
click at [898, 490] on img "1" at bounding box center [898, 512] width 33 height 42
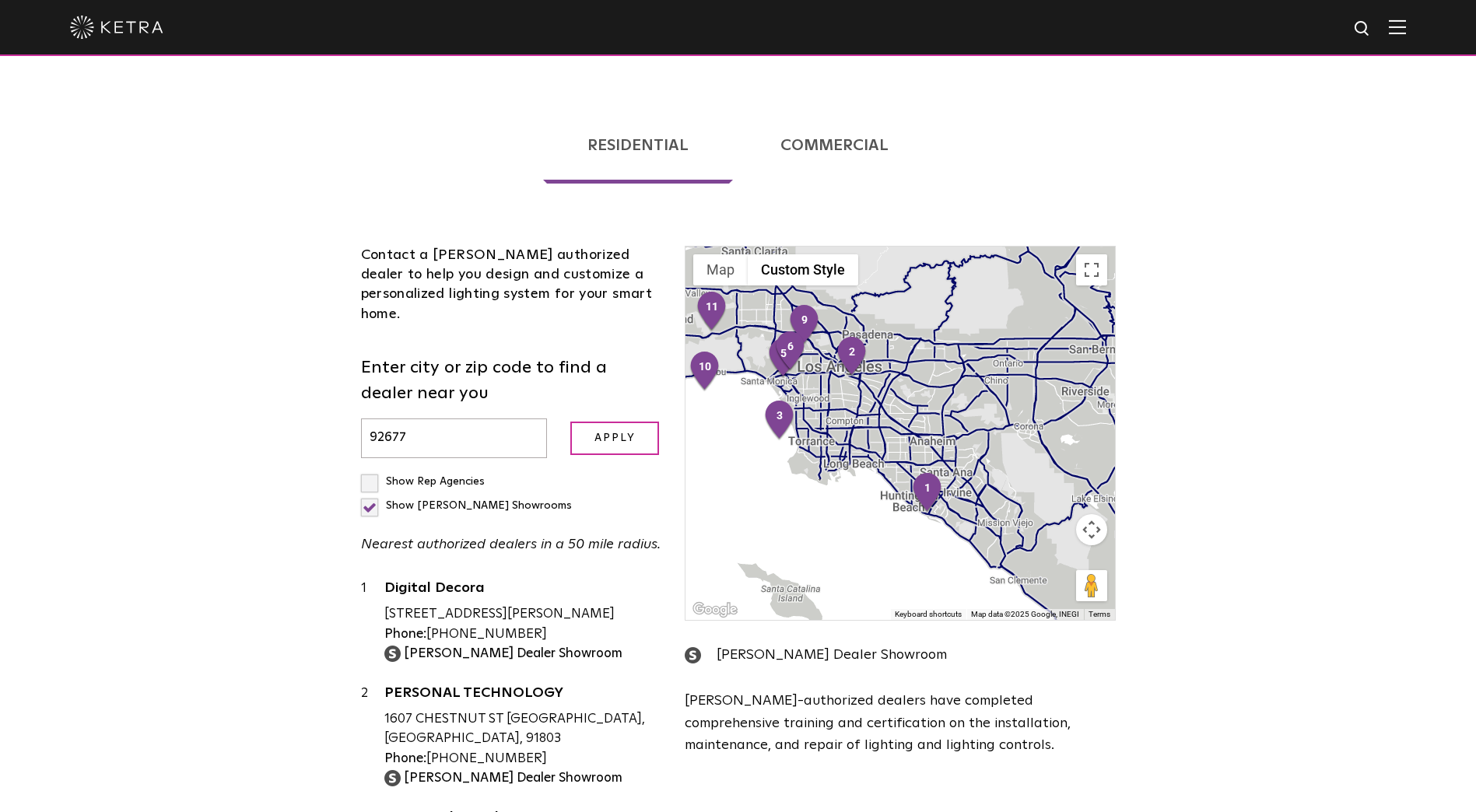
drag, startPoint x: 966, startPoint y: 421, endPoint x: 844, endPoint y: 391, distance: 125.6
click at [844, 391] on div at bounding box center [900, 433] width 429 height 373
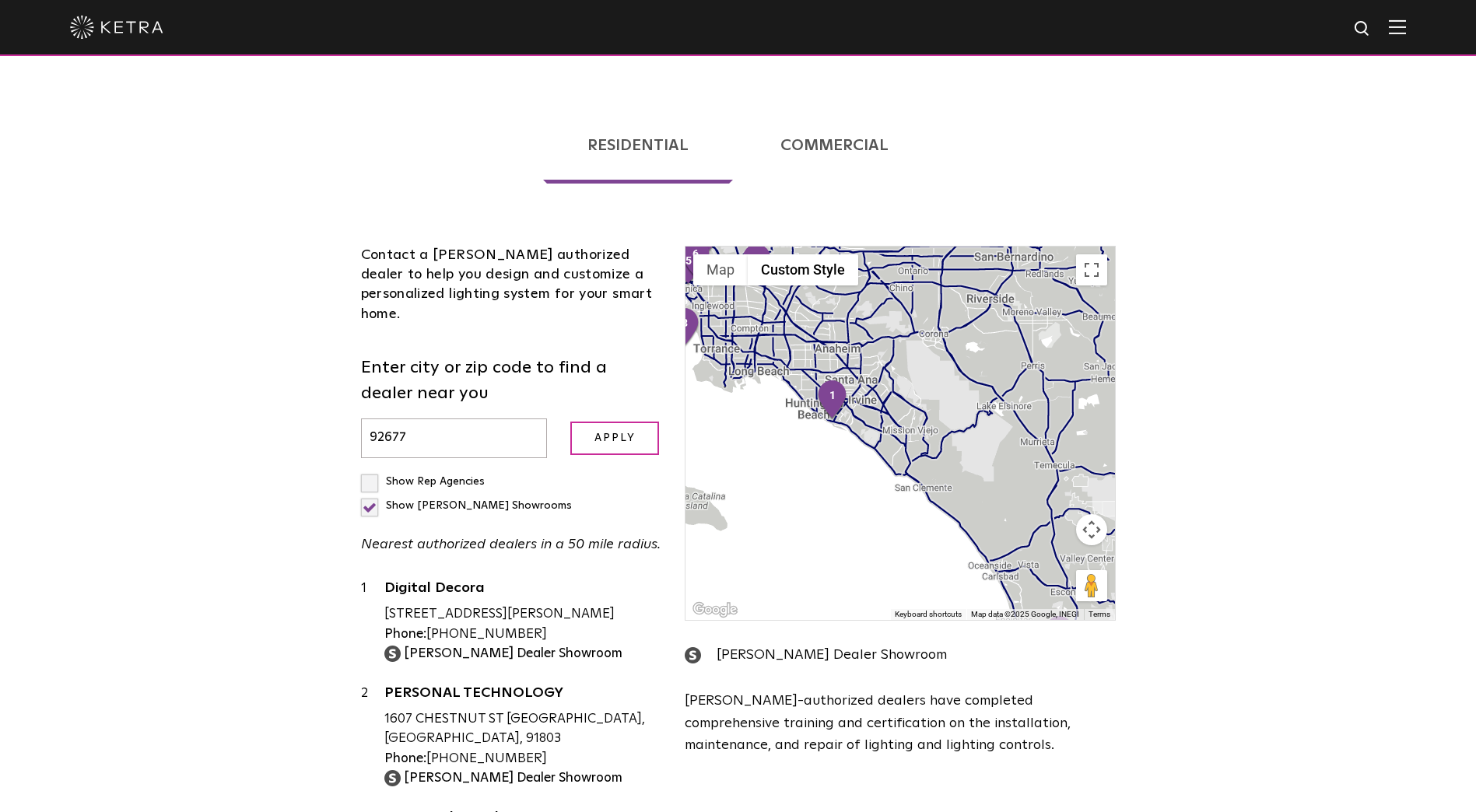
drag, startPoint x: 959, startPoint y: 447, endPoint x: 866, endPoint y: 350, distance: 134.4
click at [866, 350] on div at bounding box center [900, 433] width 429 height 373
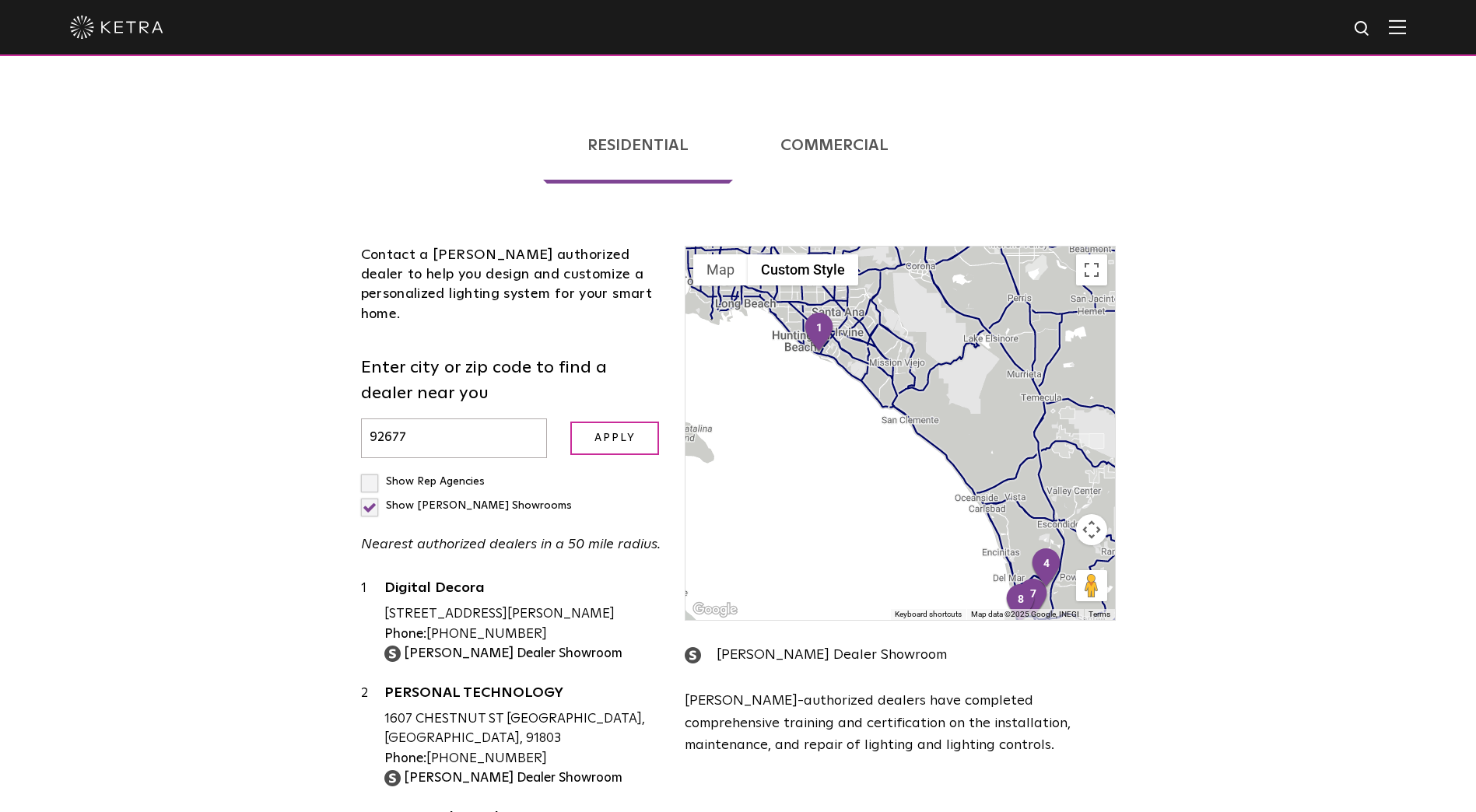
drag, startPoint x: 929, startPoint y: 410, endPoint x: 896, endPoint y: 298, distance: 116.8
click at [896, 298] on div at bounding box center [900, 433] width 429 height 373
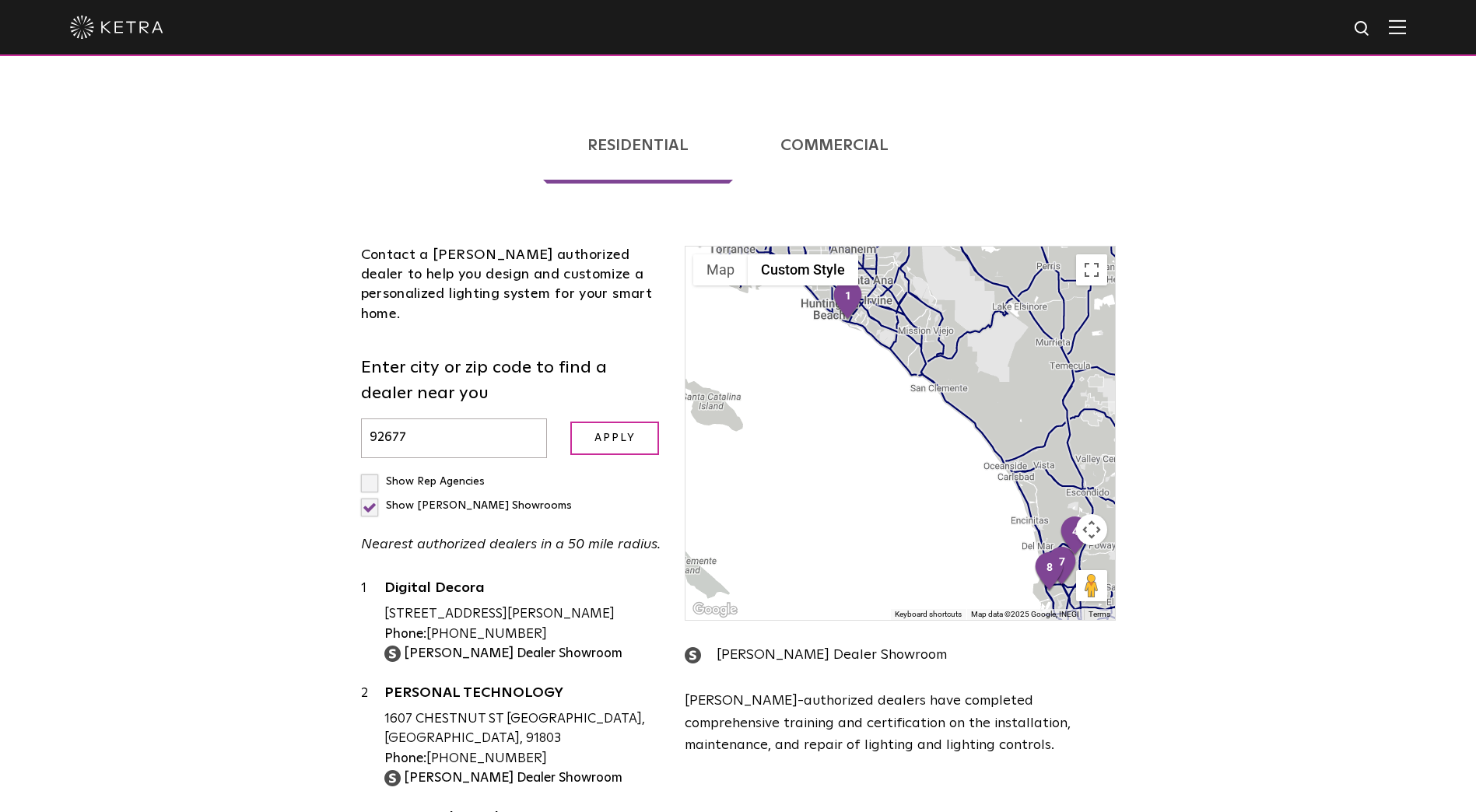
drag, startPoint x: 959, startPoint y: 428, endPoint x: 1024, endPoint y: 424, distance: 65.1
click at [1034, 425] on div at bounding box center [900, 433] width 429 height 373
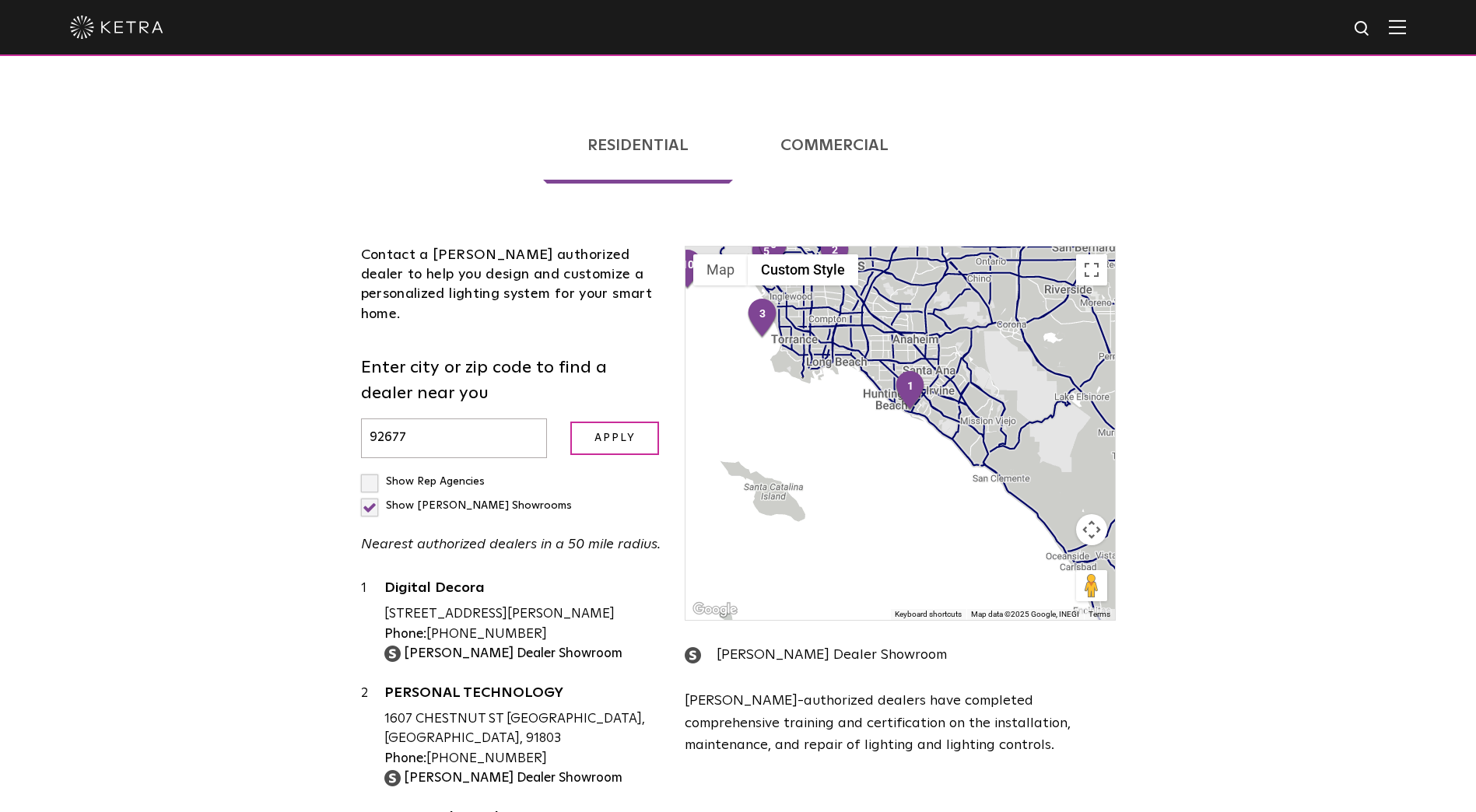
drag, startPoint x: 887, startPoint y: 370, endPoint x: 965, endPoint y: 534, distance: 181.6
click at [965, 538] on div at bounding box center [900, 433] width 429 height 373
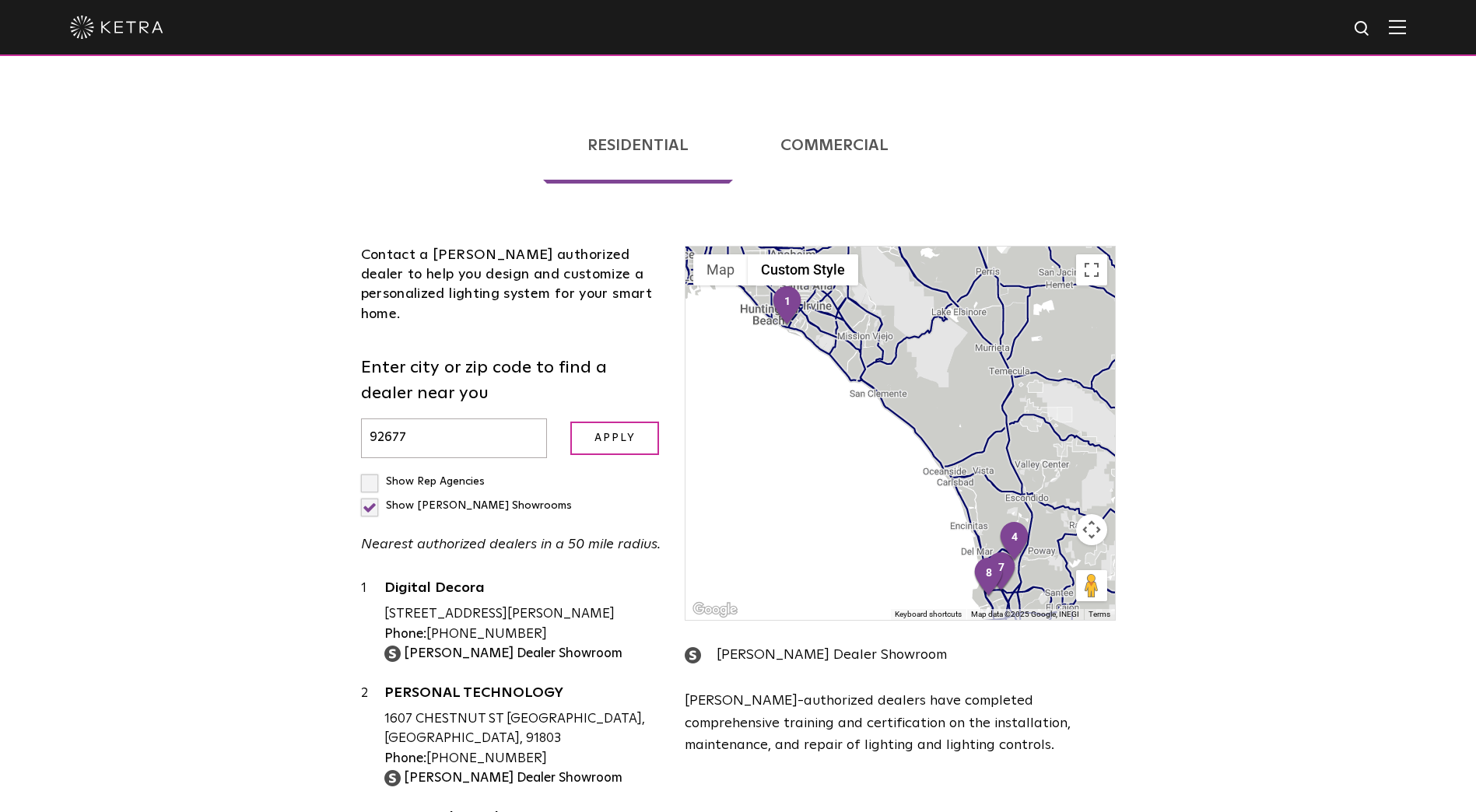
drag, startPoint x: 945, startPoint y: 492, endPoint x: 823, endPoint y: 363, distance: 177.6
click at [811, 359] on div at bounding box center [900, 433] width 429 height 373
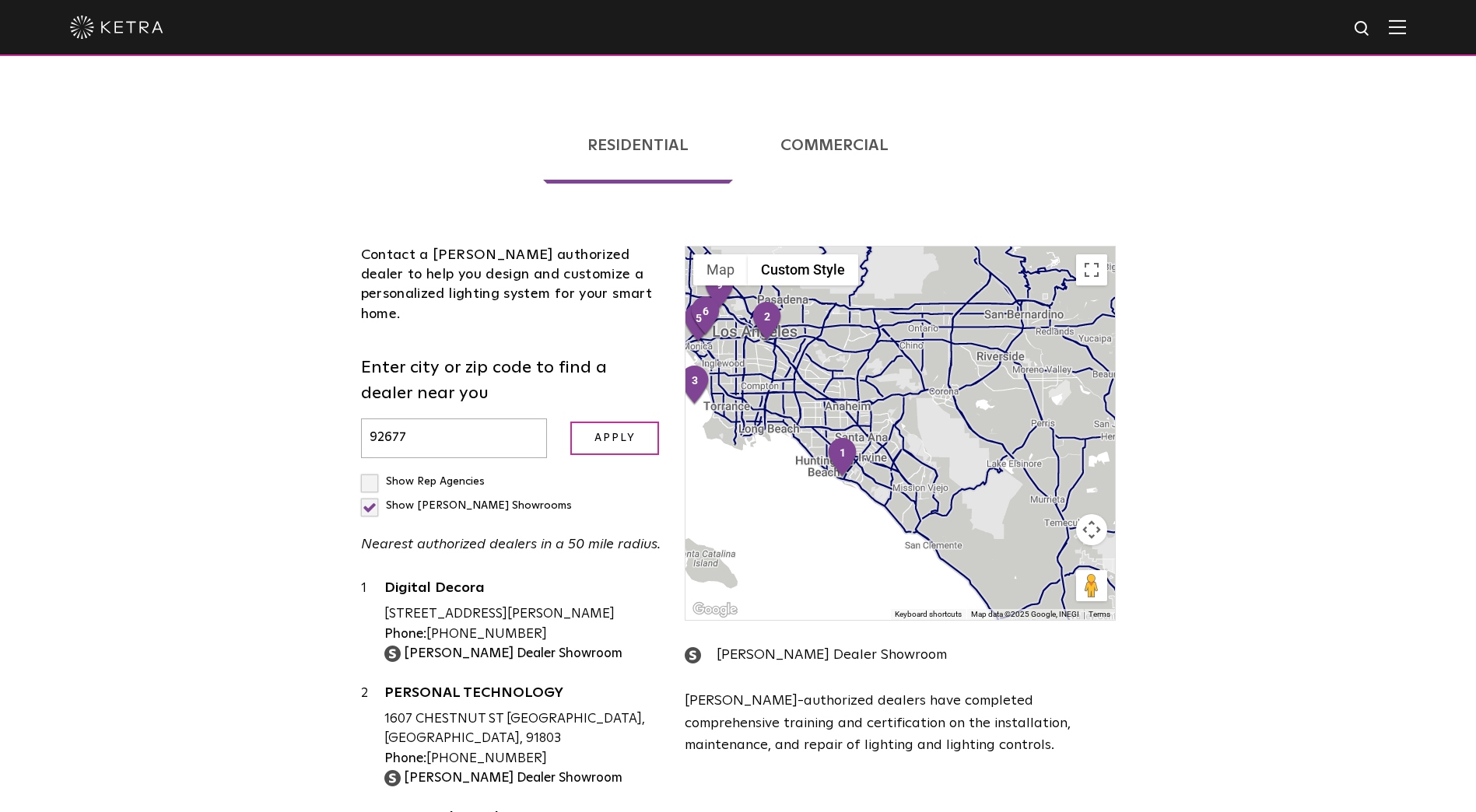
drag, startPoint x: 873, startPoint y: 353, endPoint x: 931, endPoint y: 516, distance: 173.0
click at [931, 516] on div at bounding box center [900, 433] width 429 height 373
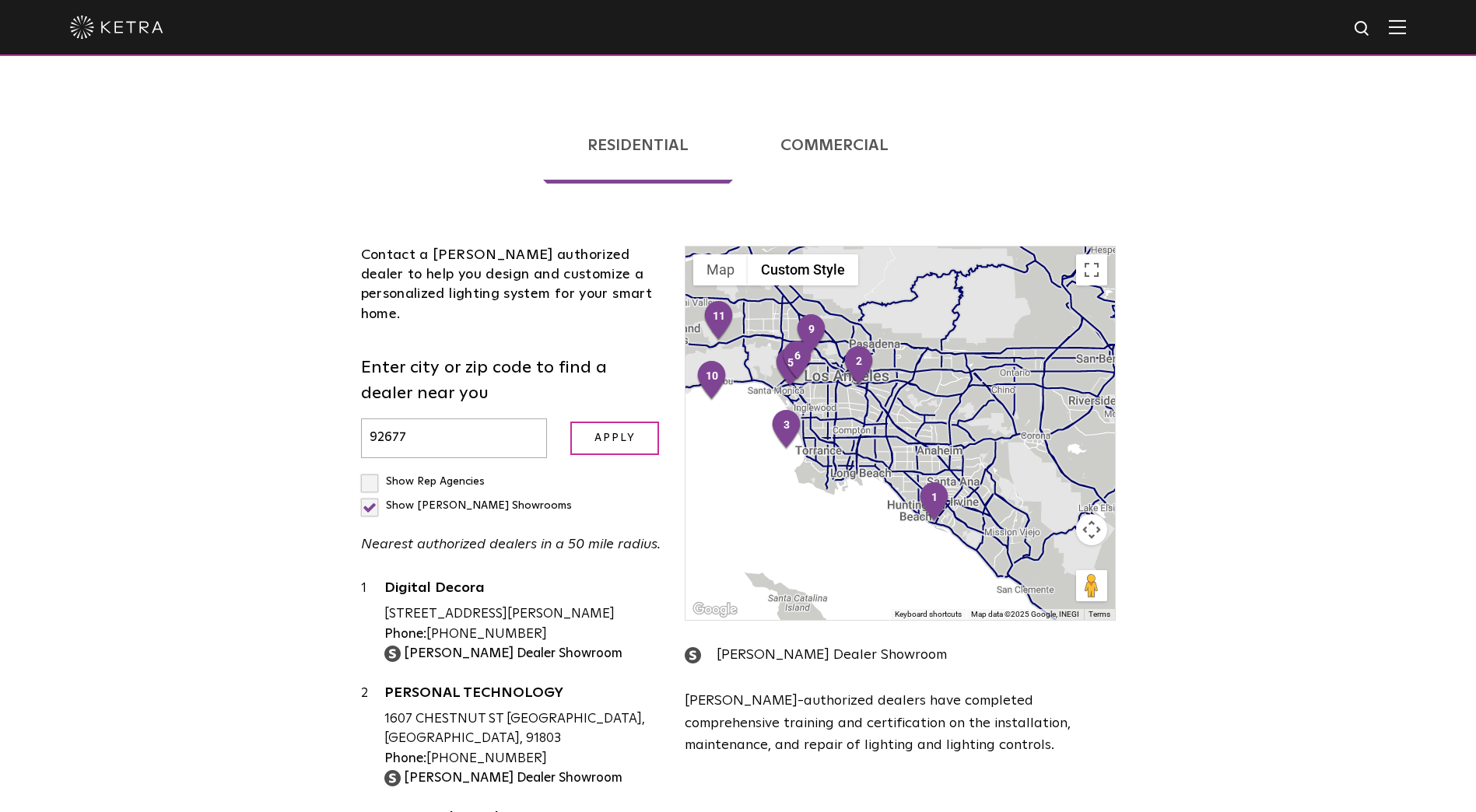
drag, startPoint x: 891, startPoint y: 457, endPoint x: 982, endPoint y: 490, distance: 96.8
click at [983, 493] on div at bounding box center [900, 433] width 429 height 373
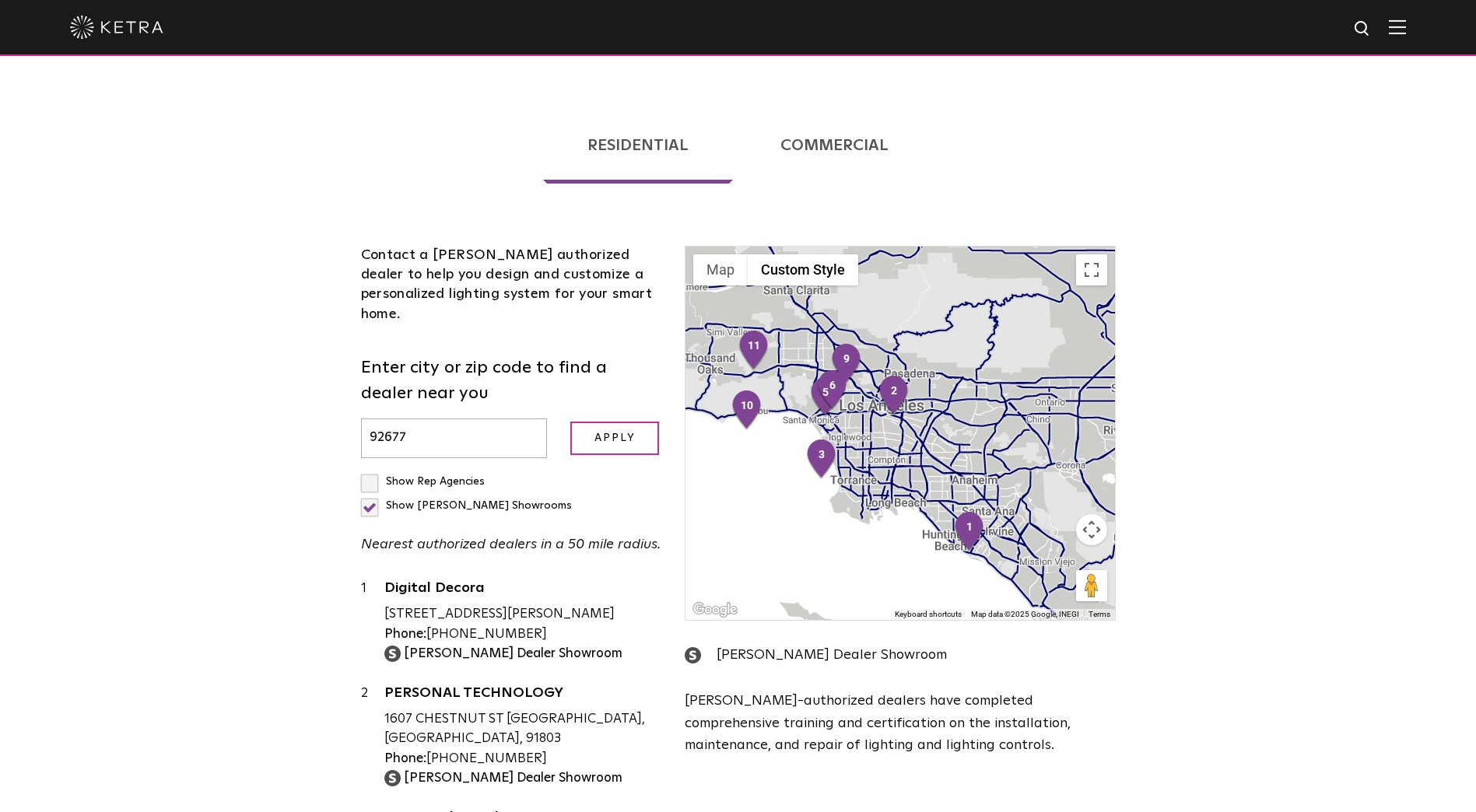
drag, startPoint x: 1050, startPoint y: 406, endPoint x: 985, endPoint y: 422, distance: 66.9
click at [985, 422] on div at bounding box center [900, 433] width 429 height 373
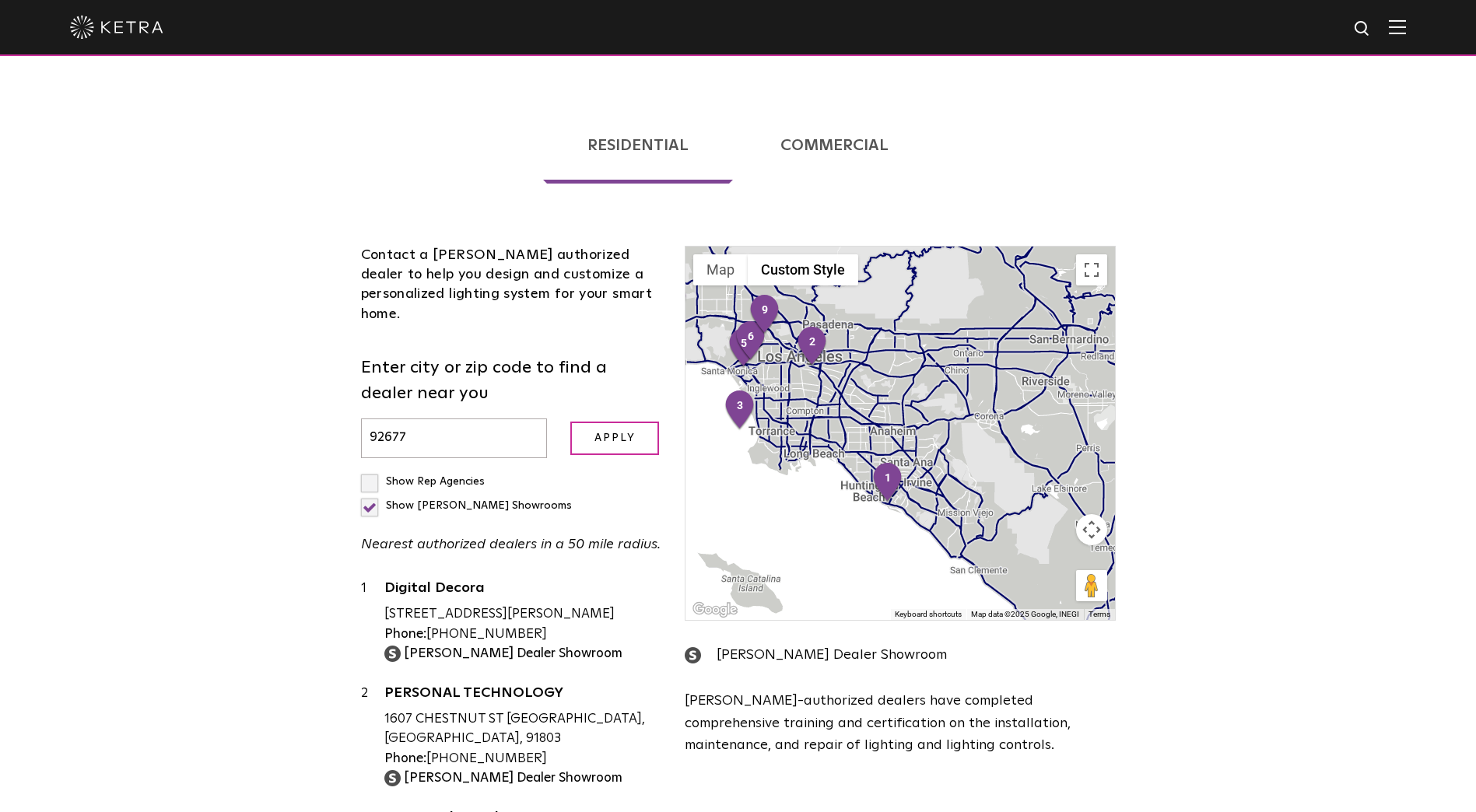
scroll to position [311, 0]
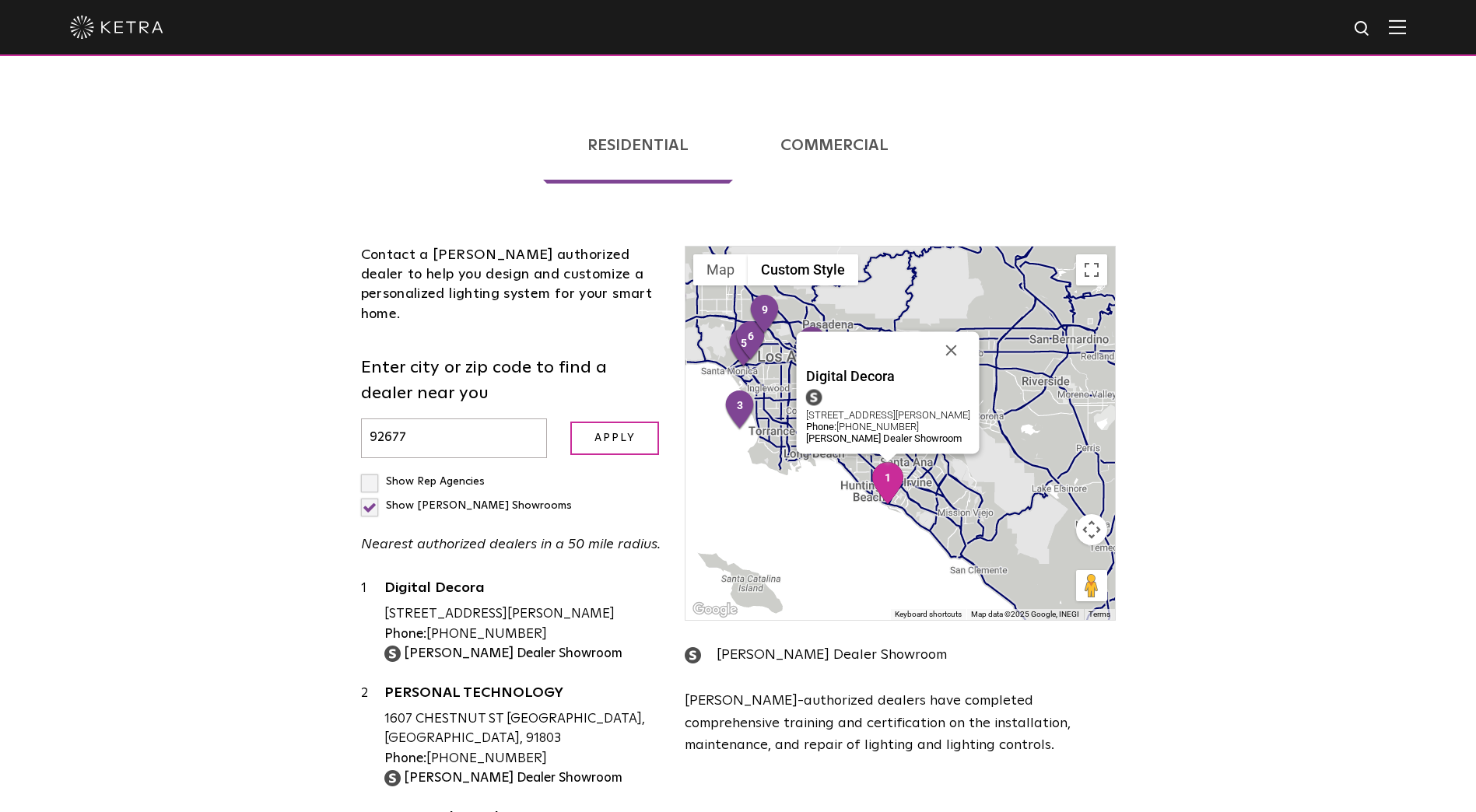
click at [891, 462] on img "1" at bounding box center [887, 483] width 33 height 42
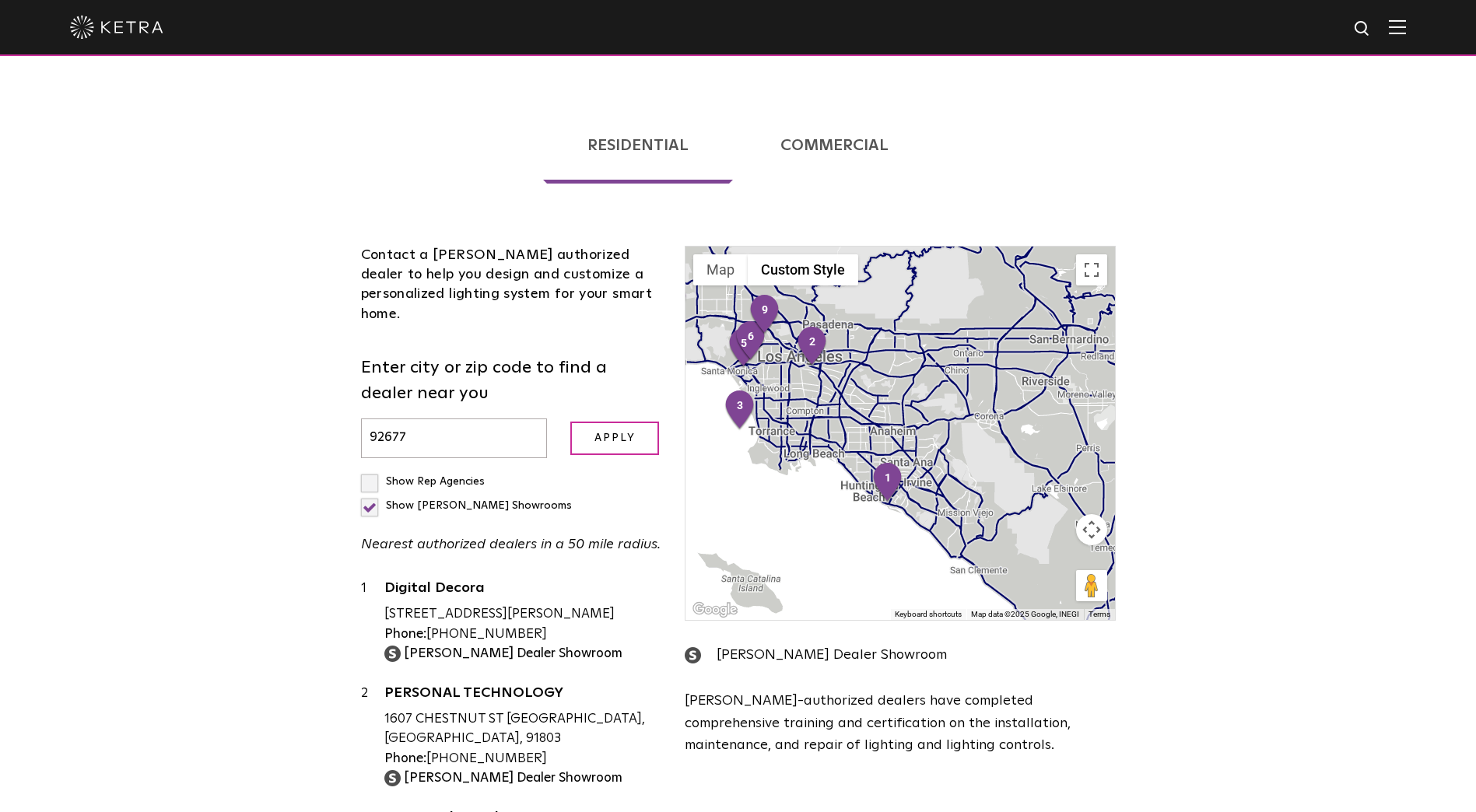
click at [975, 449] on div "To navigate, press the arrow keys." at bounding box center [900, 433] width 429 height 373
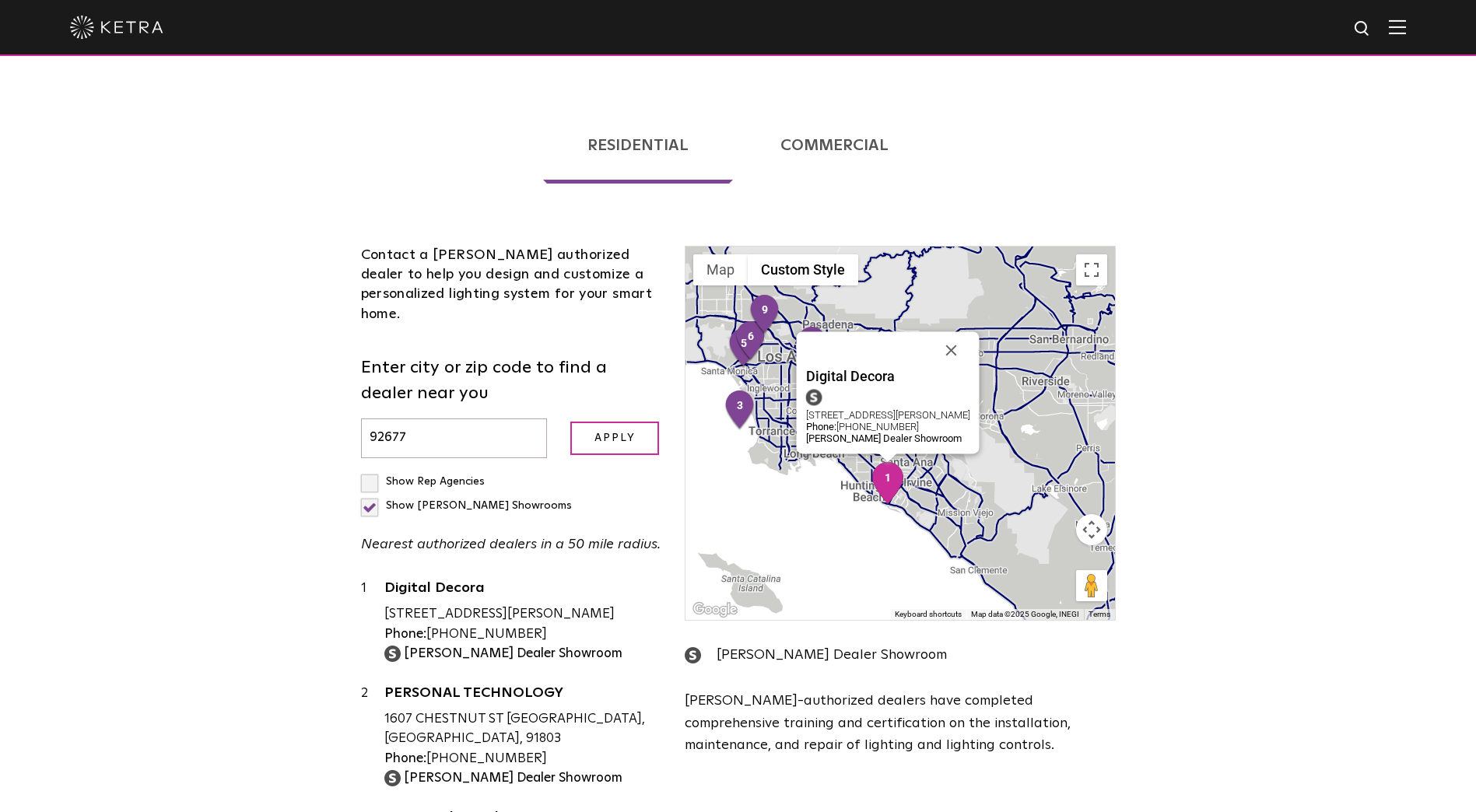
click at [493, 647] on strong "[PERSON_NAME] Dealer Showroom" at bounding box center [513, 653] width 218 height 13
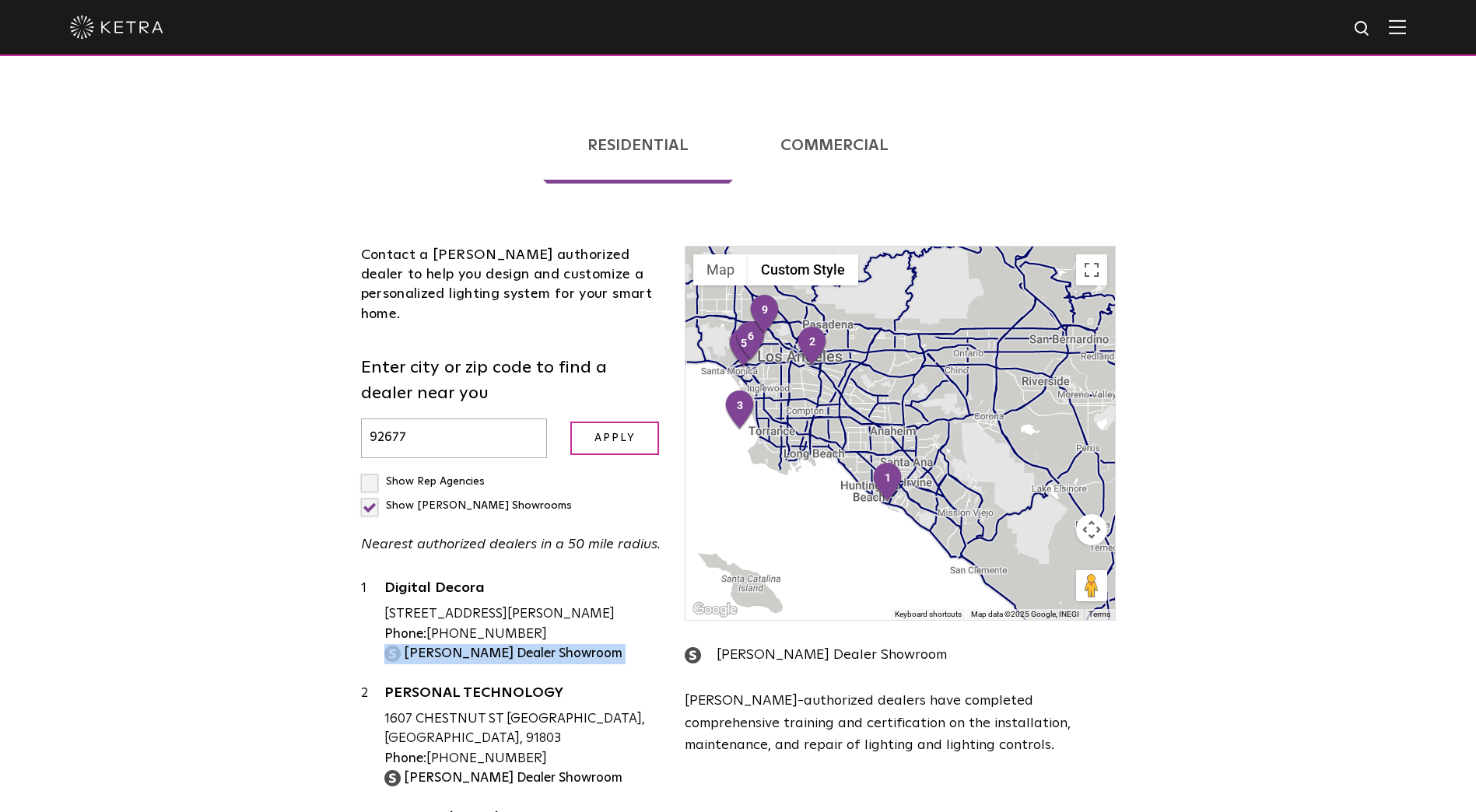
click at [493, 647] on strong "[PERSON_NAME] Dealer Showroom" at bounding box center [513, 653] width 218 height 13
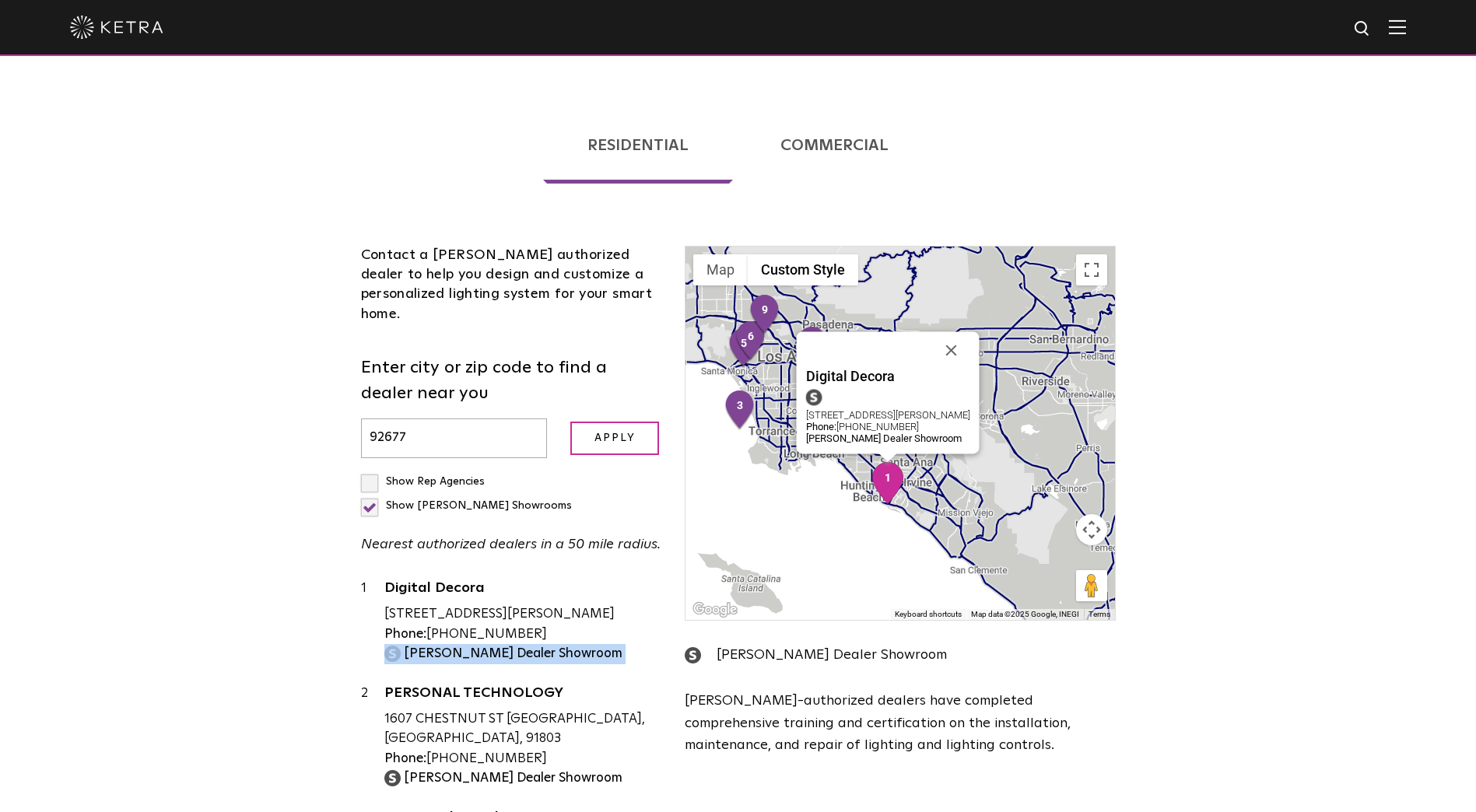
drag, startPoint x: 493, startPoint y: 578, endPoint x: 504, endPoint y: 580, distance: 11.2
click at [504, 647] on strong "[PERSON_NAME] Dealer Showroom" at bounding box center [513, 653] width 218 height 13
drag, startPoint x: 405, startPoint y: 580, endPoint x: 545, endPoint y: 576, distance: 140.1
click at [545, 647] on strong "[PERSON_NAME] Dealer Showroom" at bounding box center [513, 653] width 218 height 13
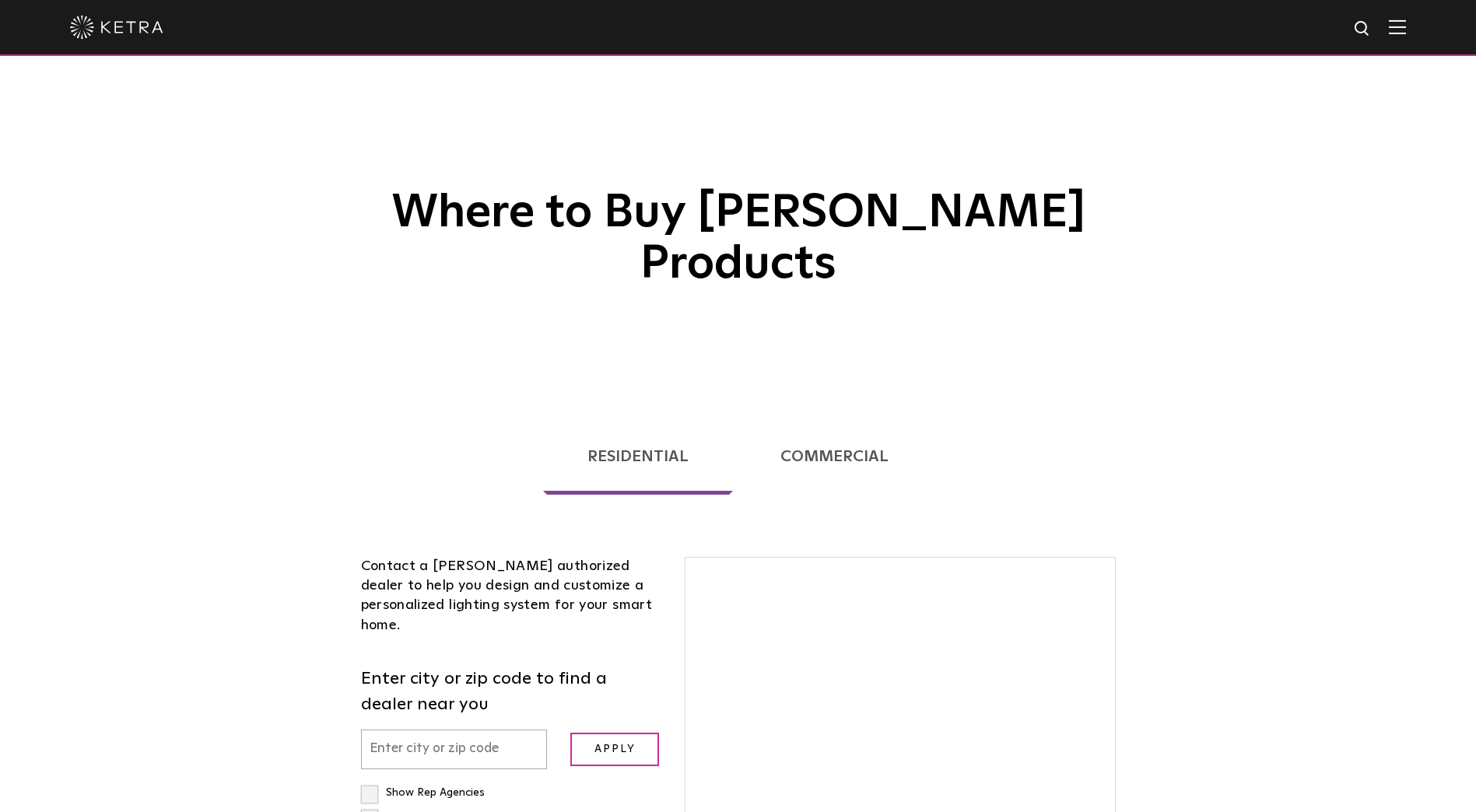
click at [833, 419] on link "Commercial" at bounding box center [835, 456] width 197 height 76
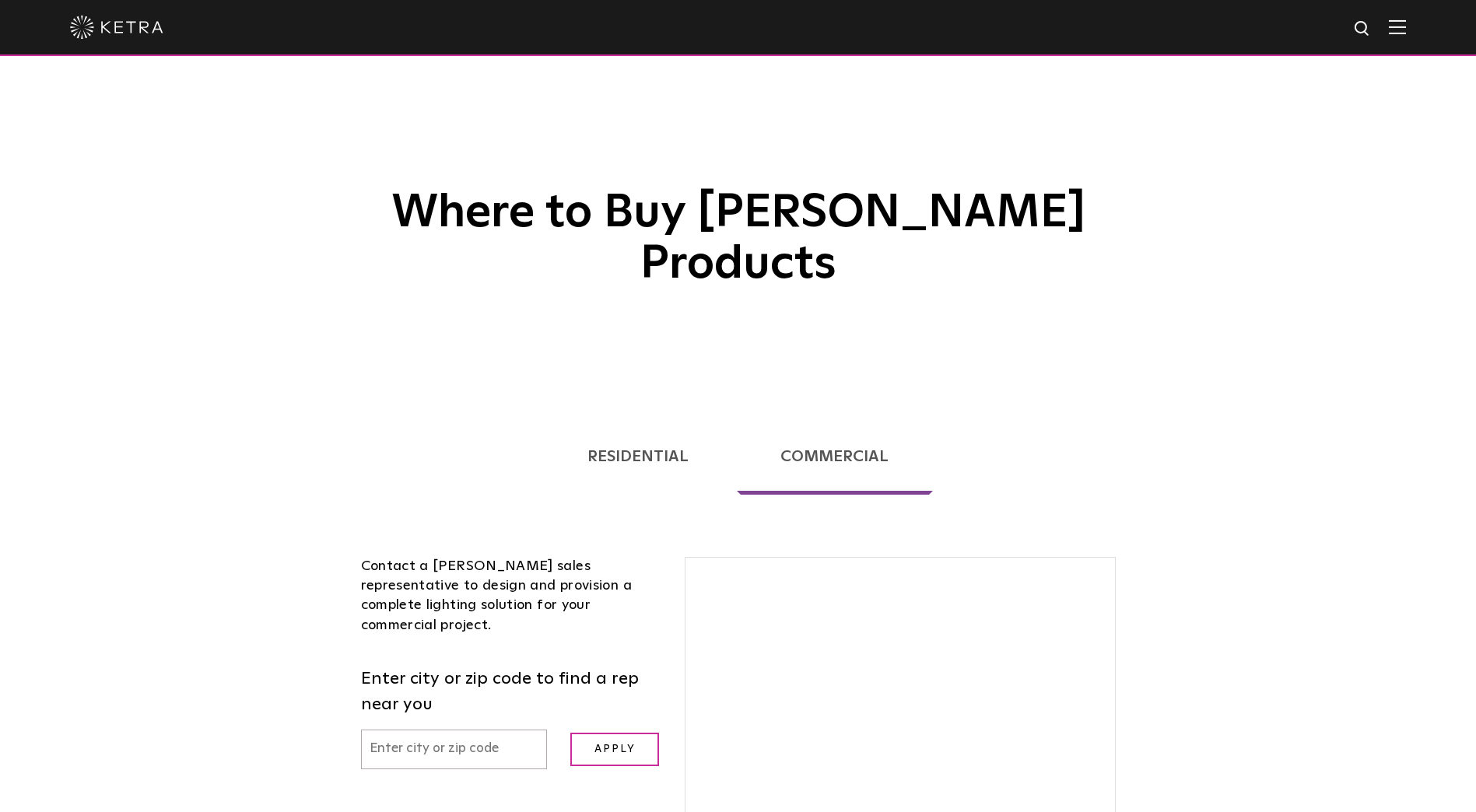
click at [638, 419] on link "Residential" at bounding box center [638, 456] width 190 height 76
